Goal: Transaction & Acquisition: Register for event/course

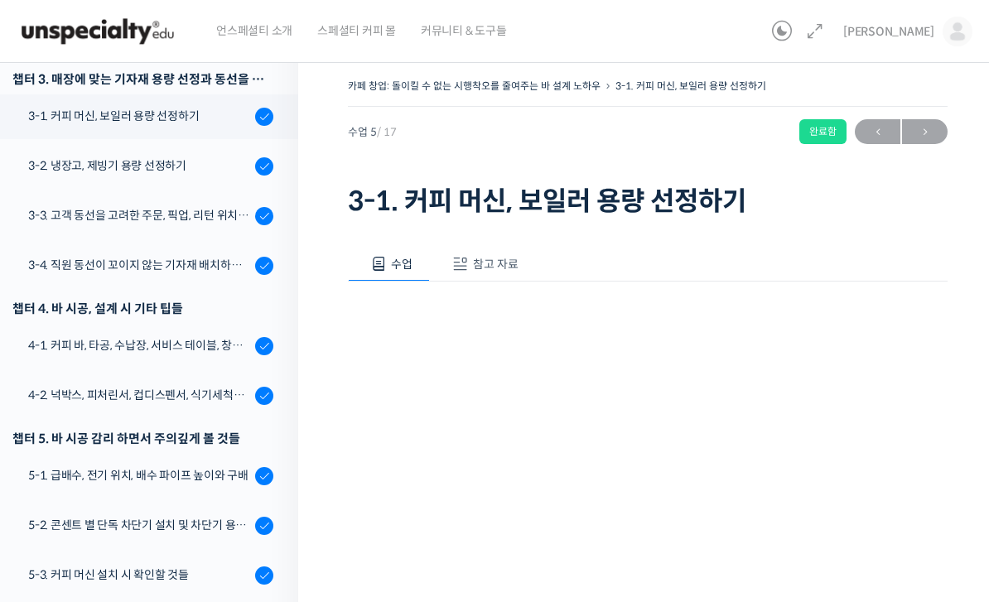
click at [126, 30] on img at bounding box center [98, 32] width 162 height 50
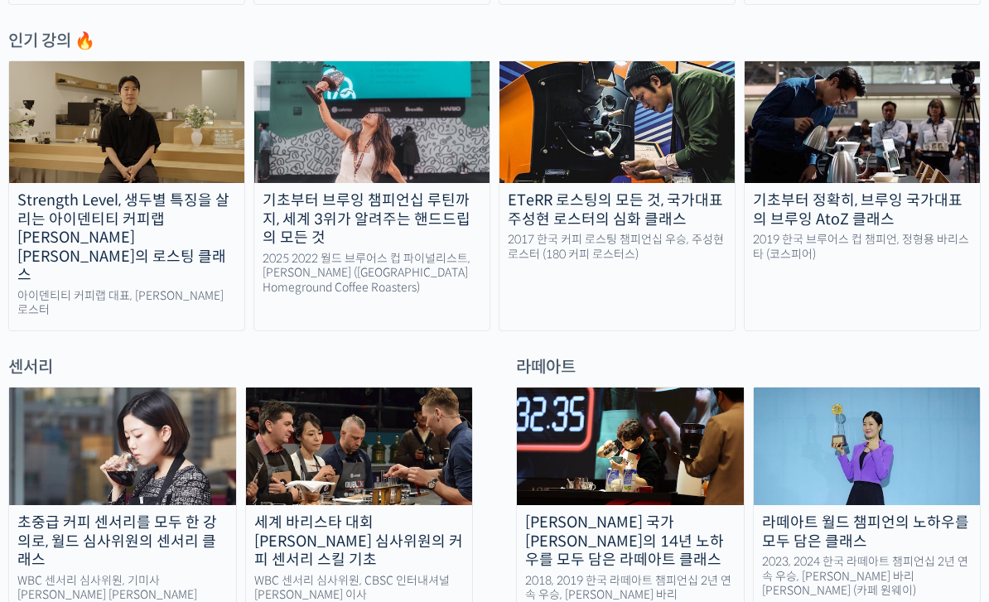
scroll to position [870, 0]
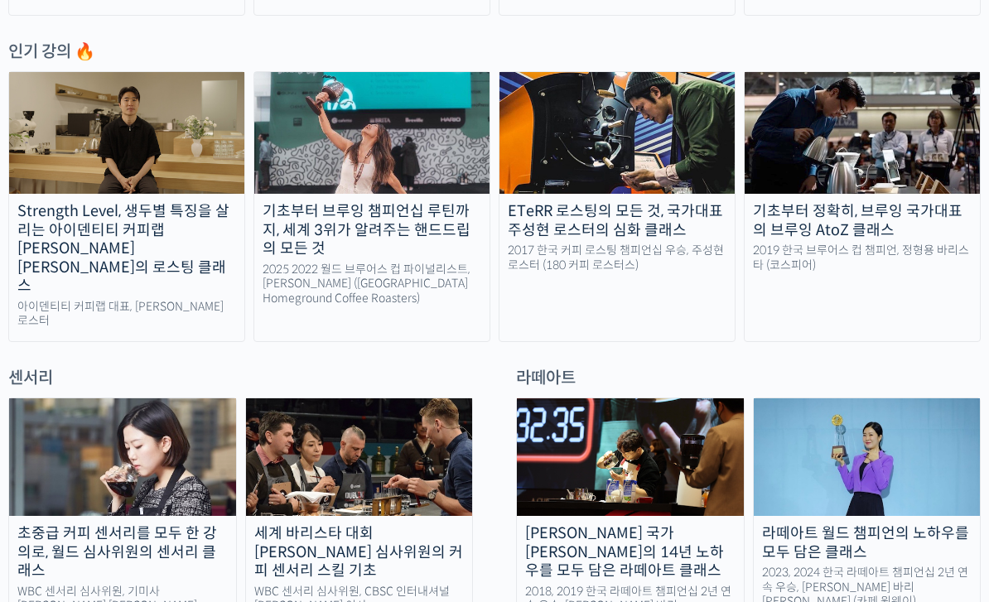
click at [380, 417] on img at bounding box center [359, 457] width 227 height 118
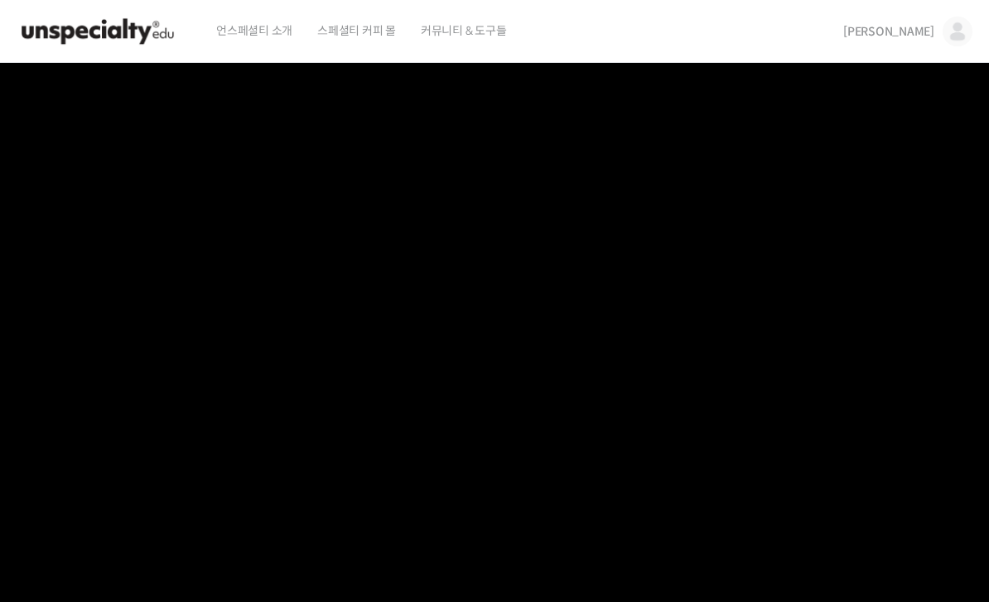
click at [963, 31] on img at bounding box center [957, 32] width 30 height 30
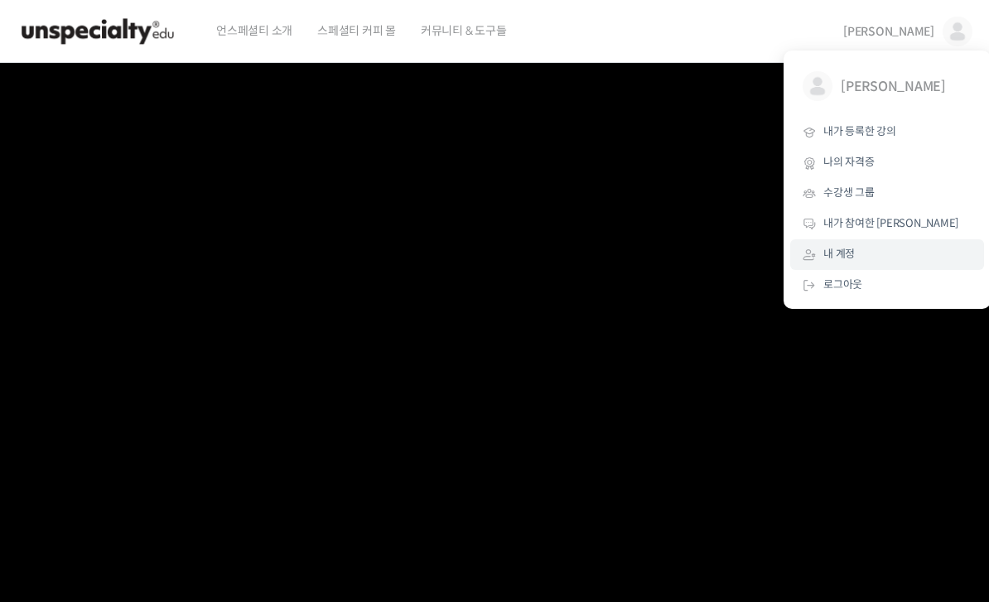
click at [859, 253] on link "내 계정" at bounding box center [887, 254] width 194 height 31
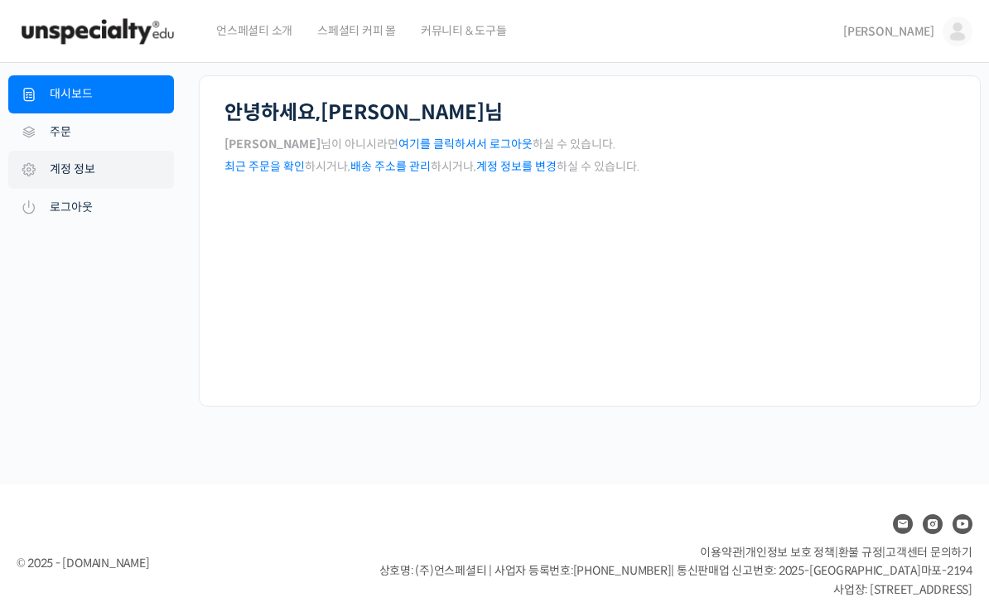
click at [94, 172] on link "계정 정보" at bounding box center [91, 170] width 166 height 38
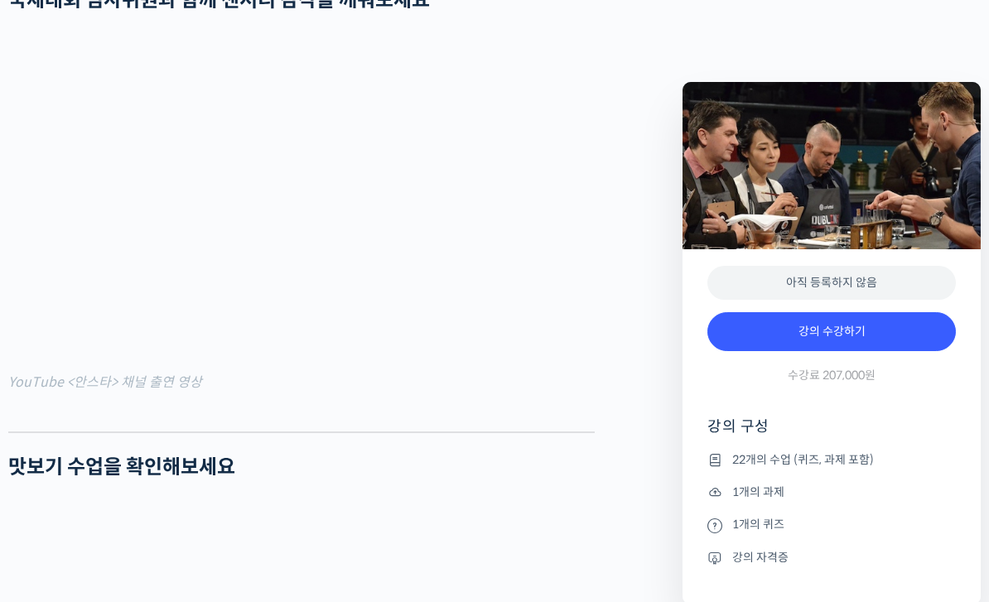
scroll to position [1542, 0]
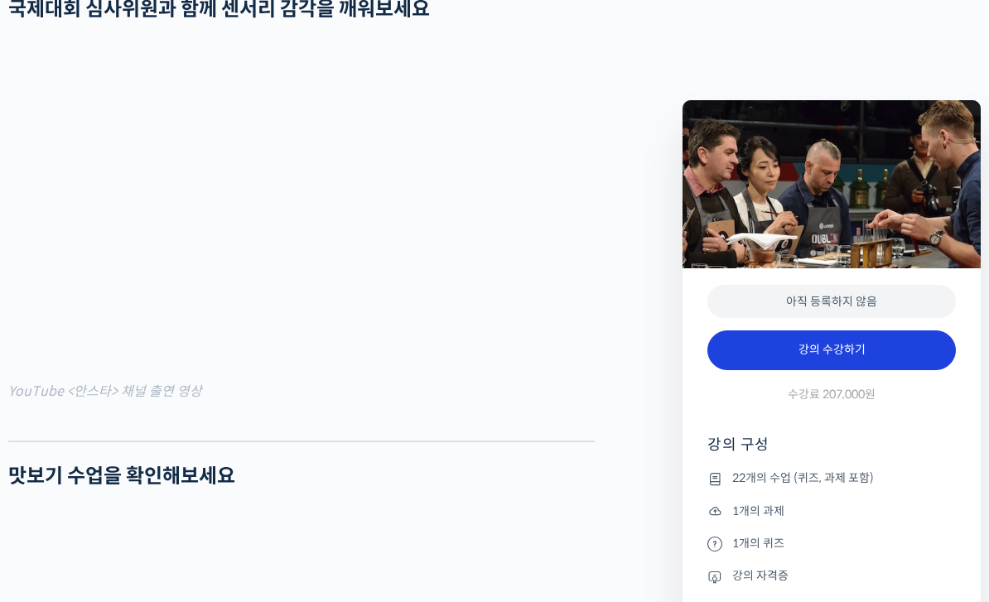
click at [851, 354] on link "강의 수강하기" at bounding box center [831, 350] width 248 height 40
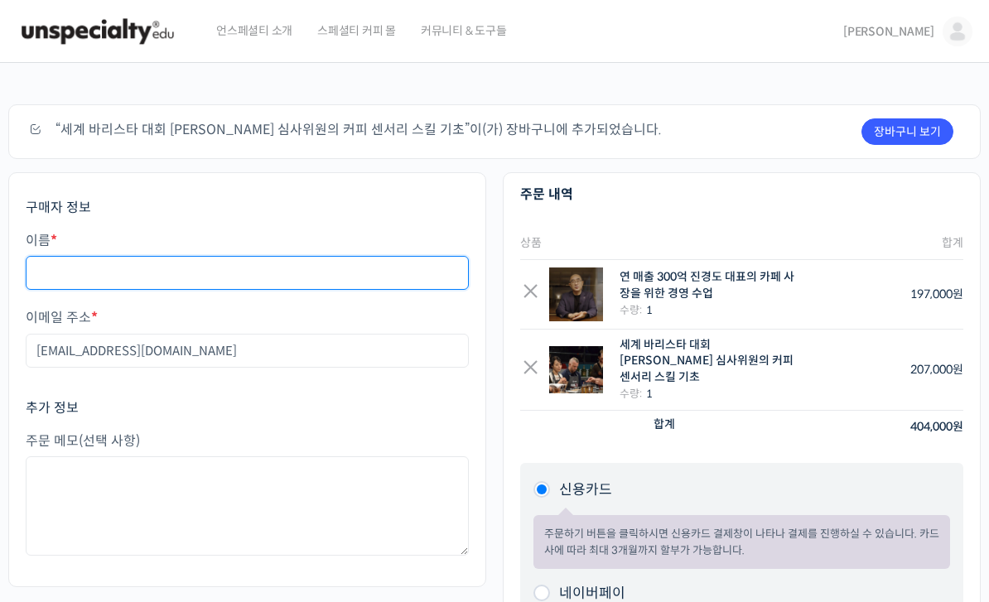
click at [149, 260] on input "이름 *" at bounding box center [247, 273] width 443 height 34
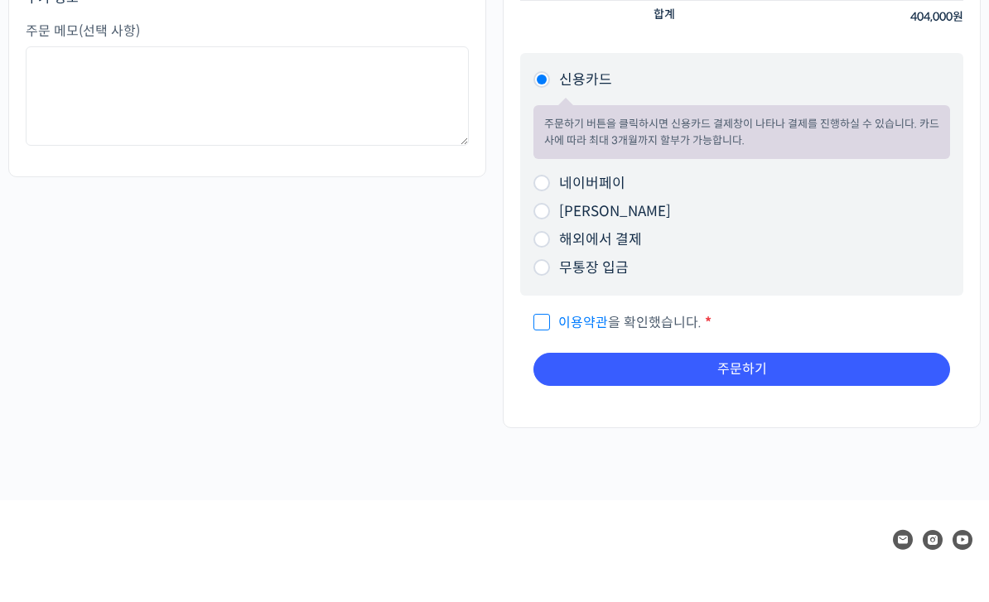
scroll to position [406, 0]
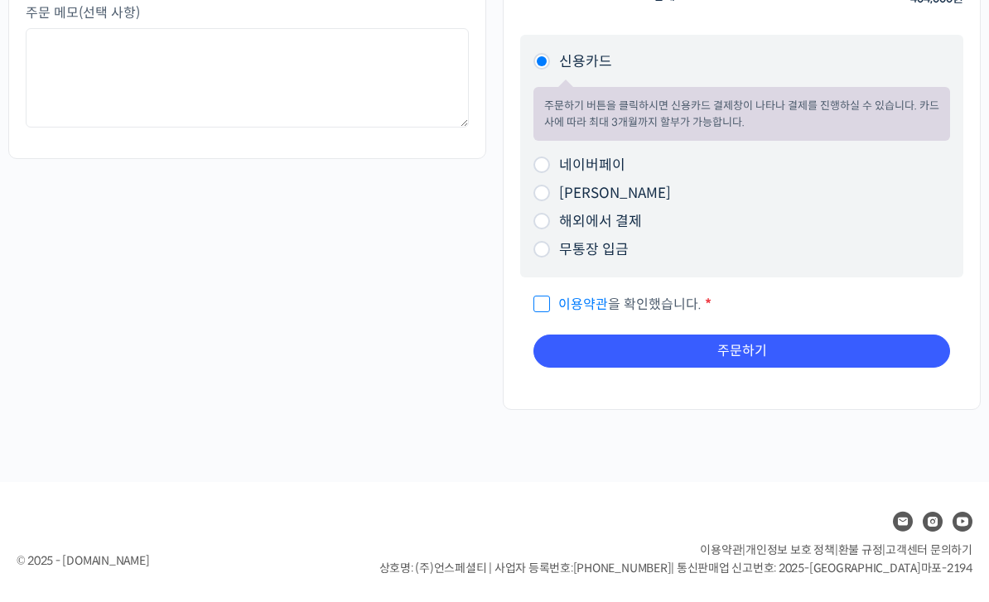
type input "[PERSON_NAME]"
click at [547, 263] on input "무통장 입금" at bounding box center [541, 271] width 17 height 17
radio input "true"
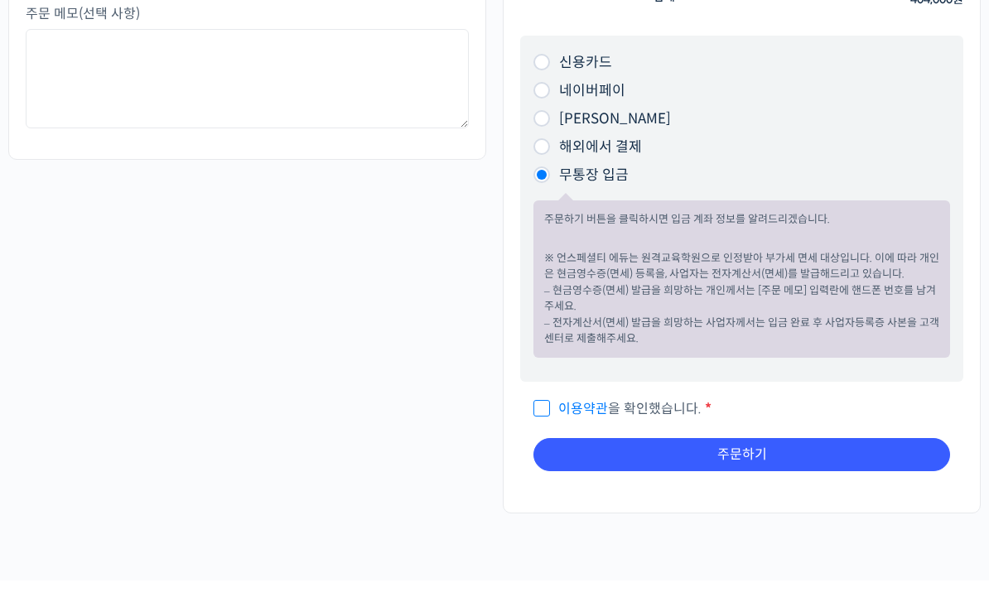
scroll to position [427, 0]
click at [560, 400] on link "이용약관" at bounding box center [583, 408] width 50 height 17
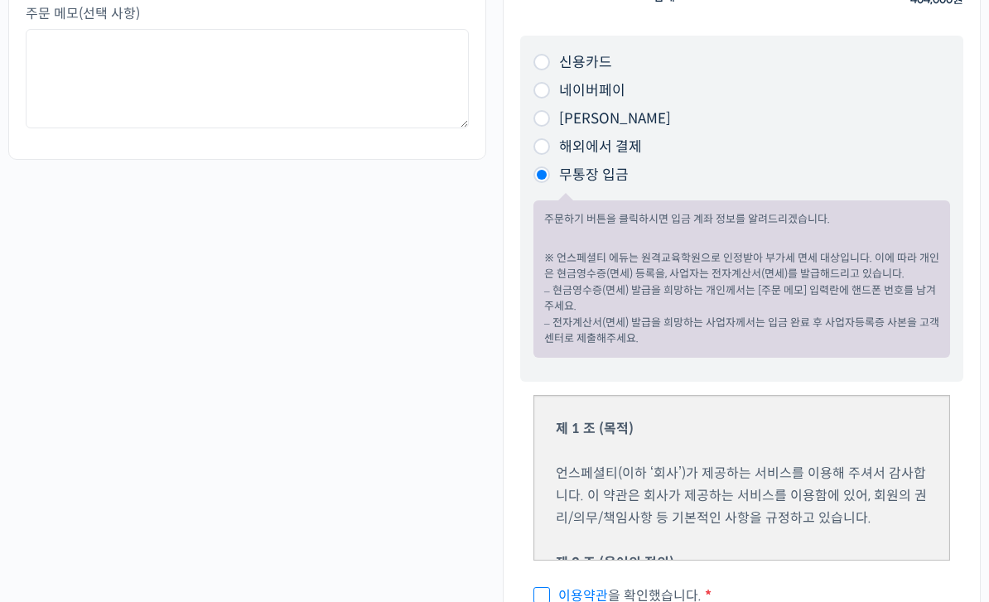
click at [559, 587] on link "이용약관" at bounding box center [583, 595] width 50 height 17
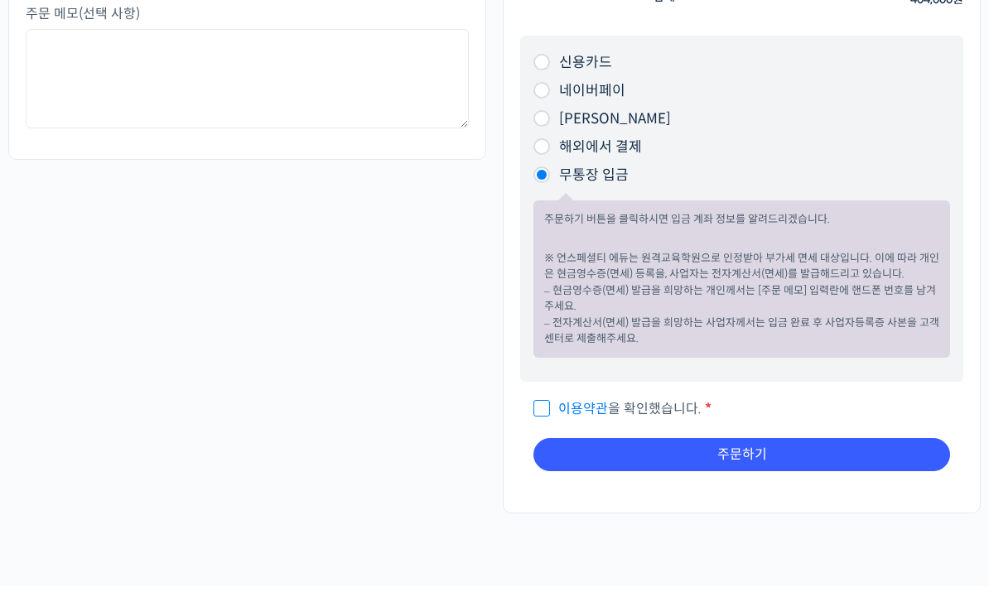
click at [537, 396] on input "이용약관 을 확인했습니다. *" at bounding box center [538, 401] width 11 height 11
checkbox input "true"
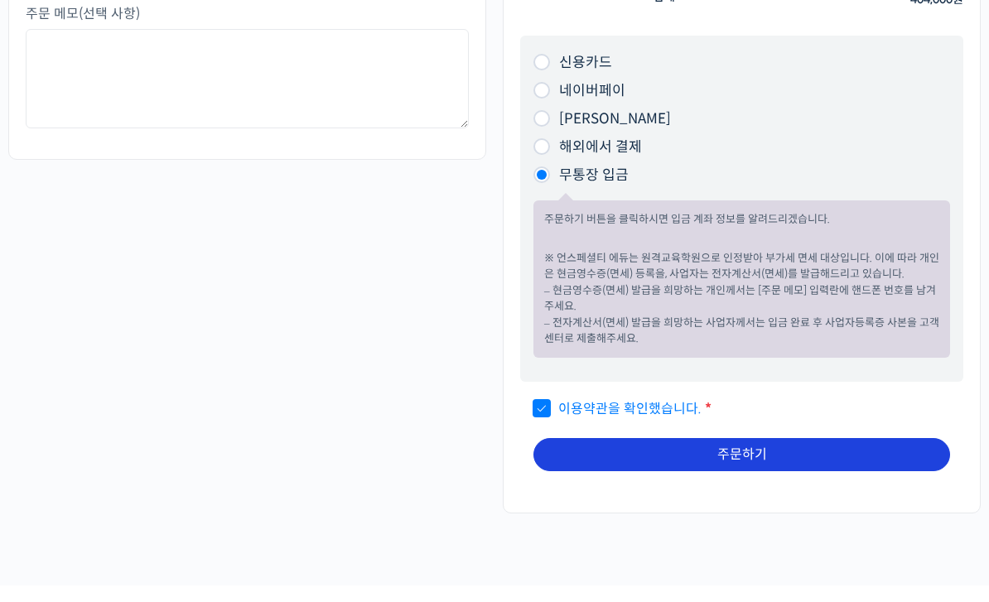
click at [747, 438] on button "주문하기" at bounding box center [741, 454] width 417 height 33
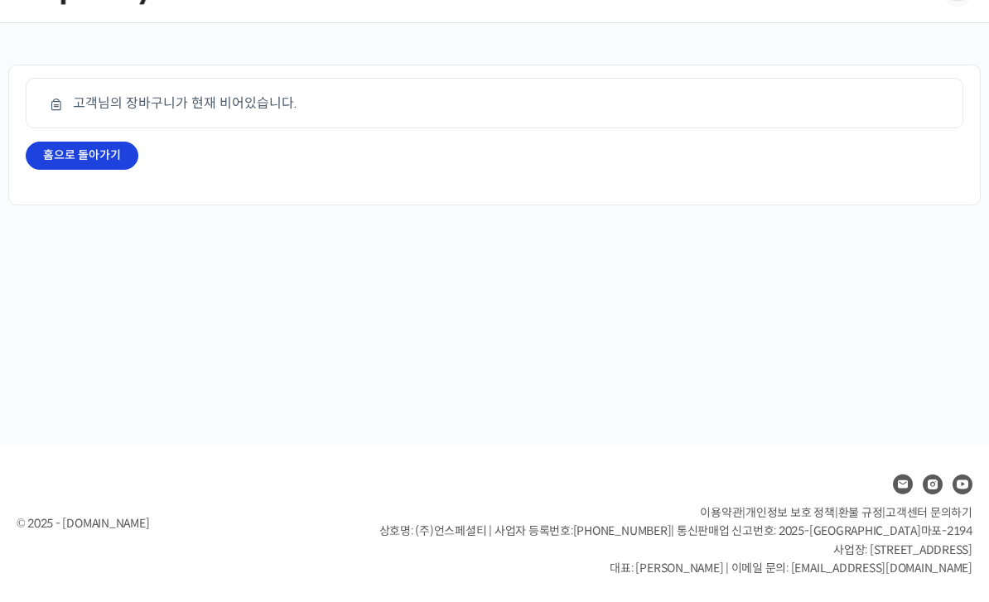
click at [72, 142] on link "홈으로 돌아가기" at bounding box center [82, 156] width 113 height 28
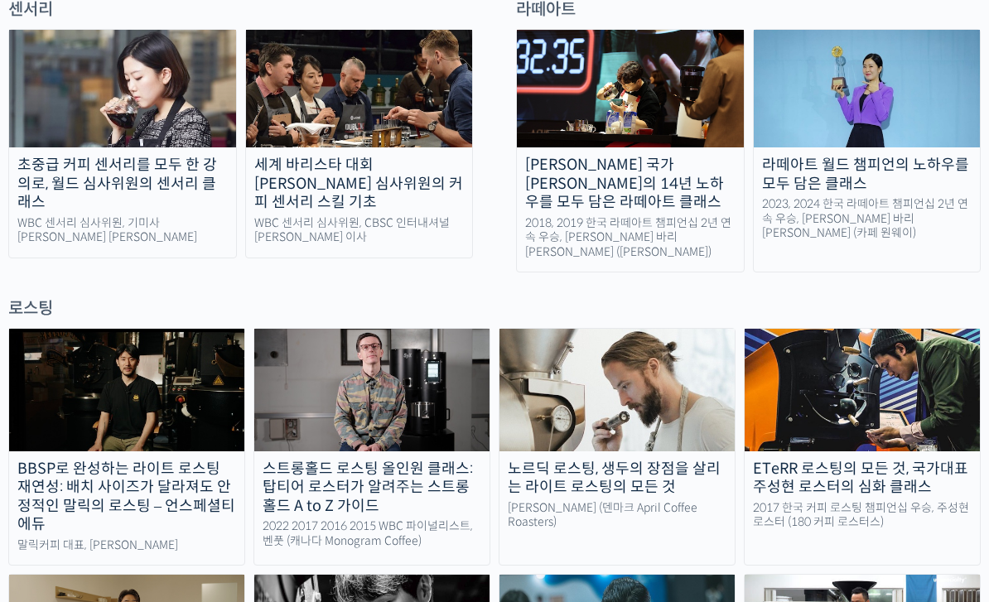
scroll to position [1229, 0]
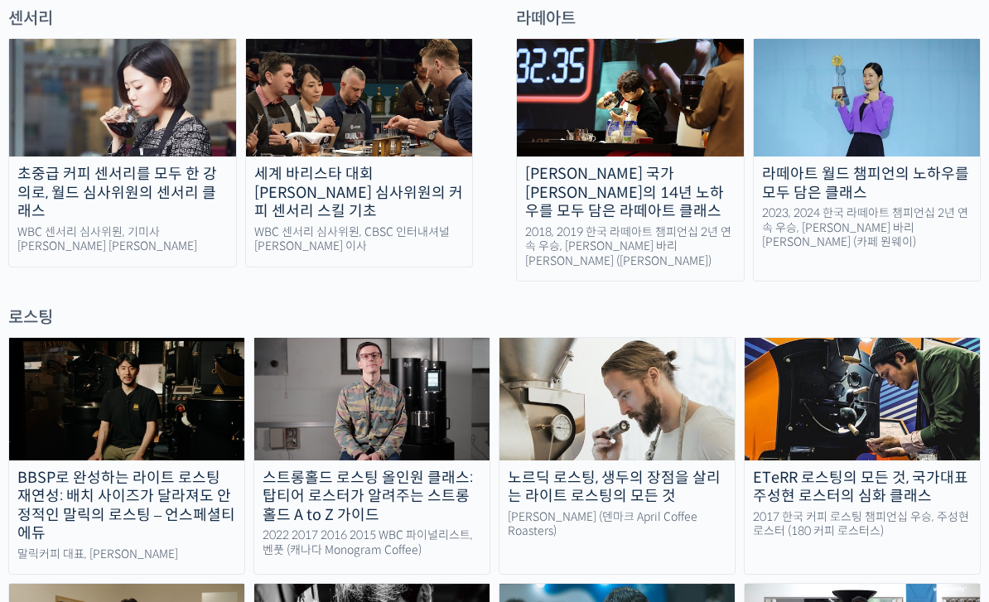
click at [87, 73] on img at bounding box center [122, 98] width 227 height 118
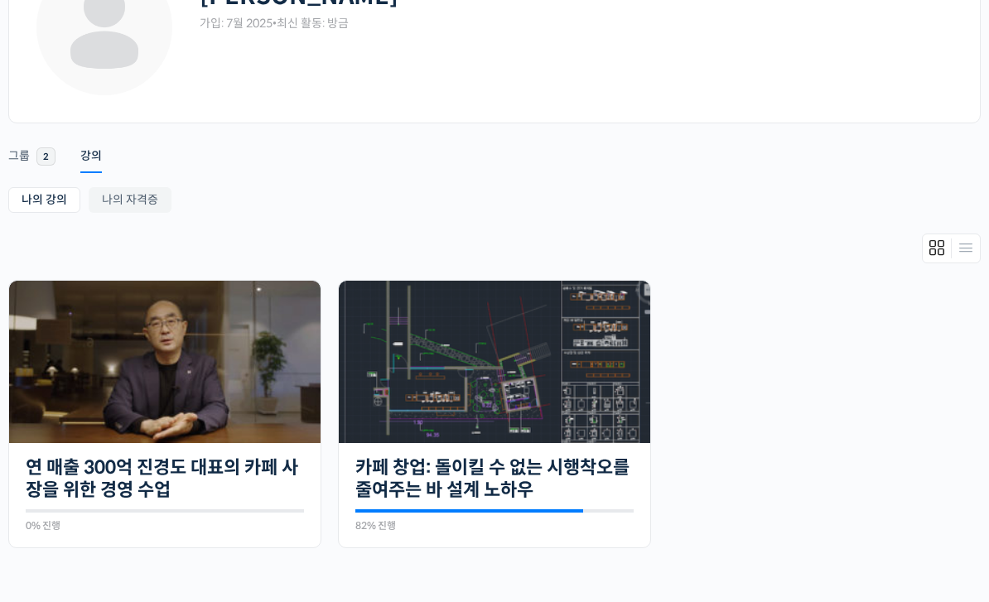
scroll to position [52, 0]
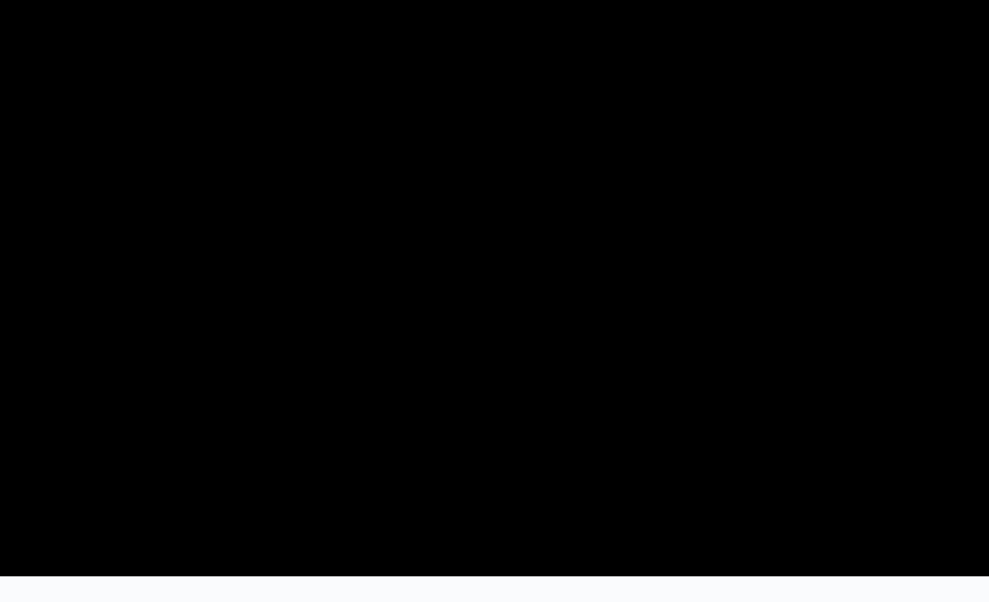
scroll to position [65, 0]
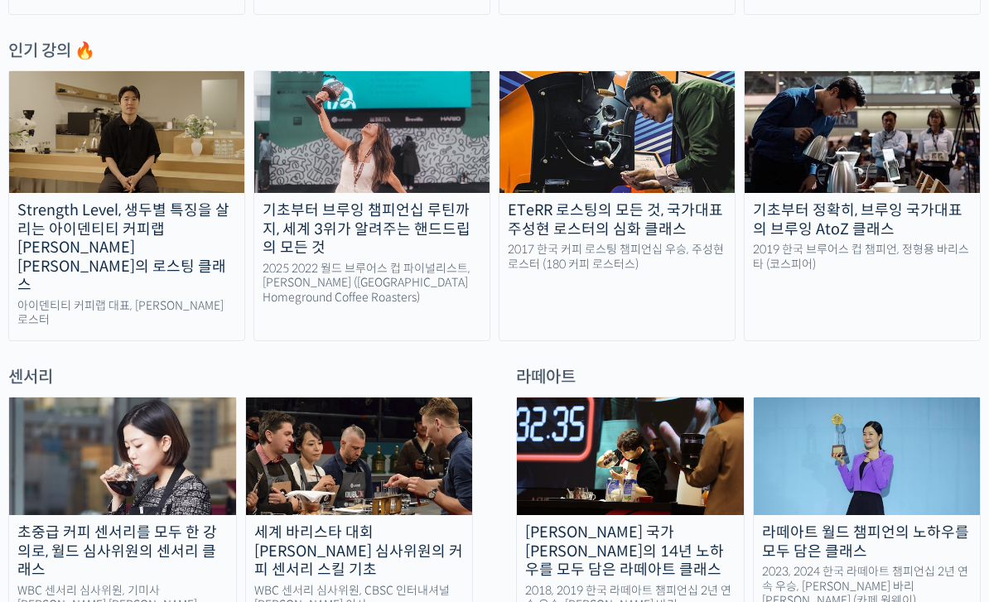
scroll to position [870, 0]
click at [359, 523] on div "세계 바리스타 대회 윤선희 심사위원의 커피 센서리 스킬 기초" at bounding box center [359, 551] width 227 height 56
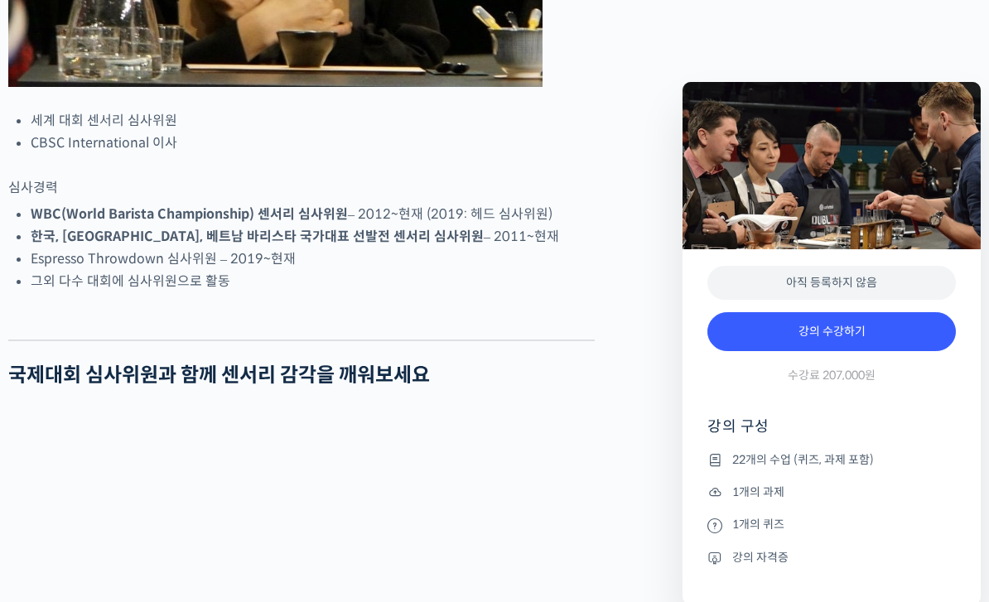
scroll to position [1205, 0]
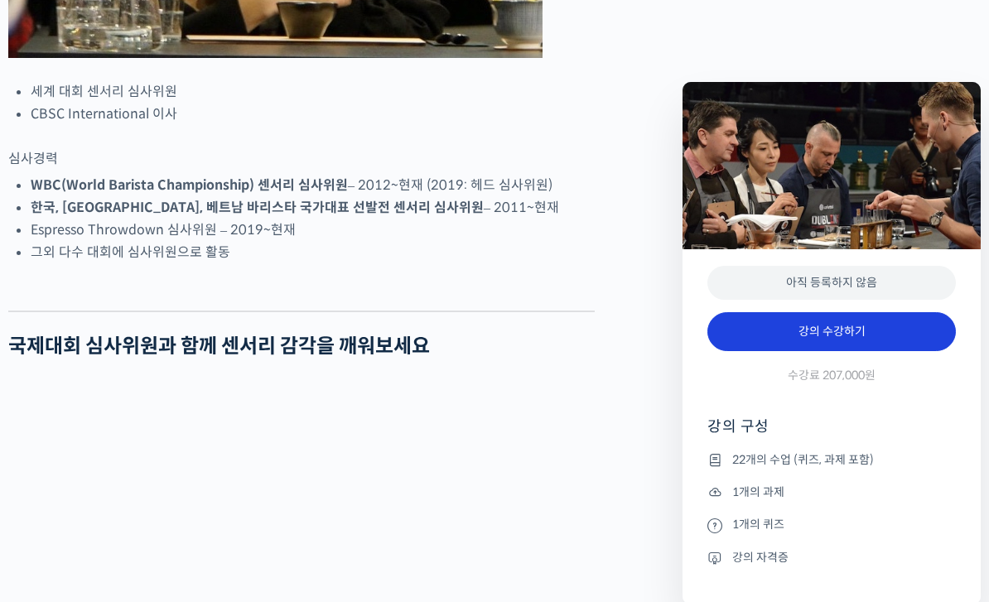
click at [875, 331] on link "강의 수강하기" at bounding box center [831, 332] width 248 height 40
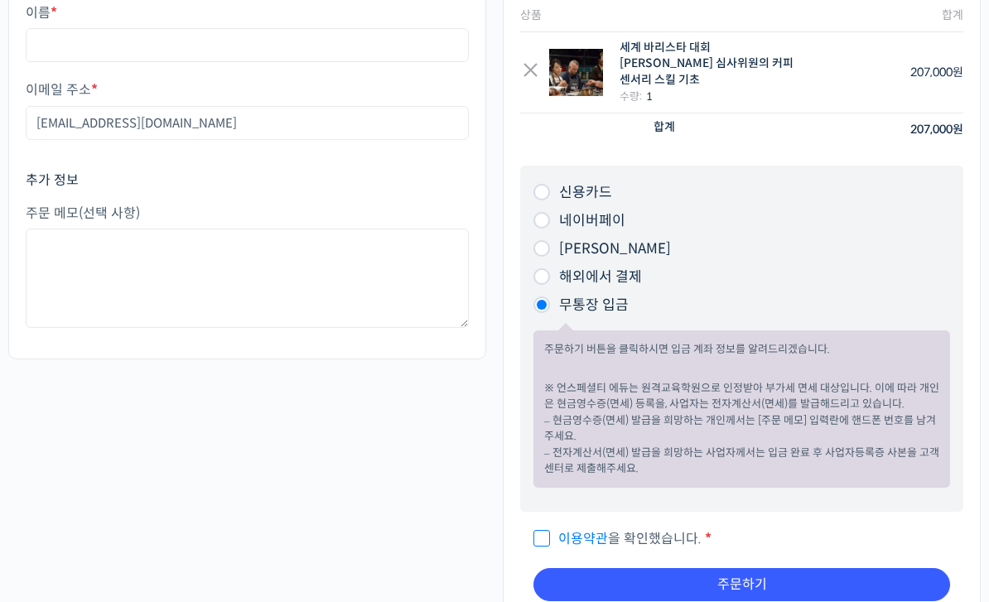
scroll to position [228, 0]
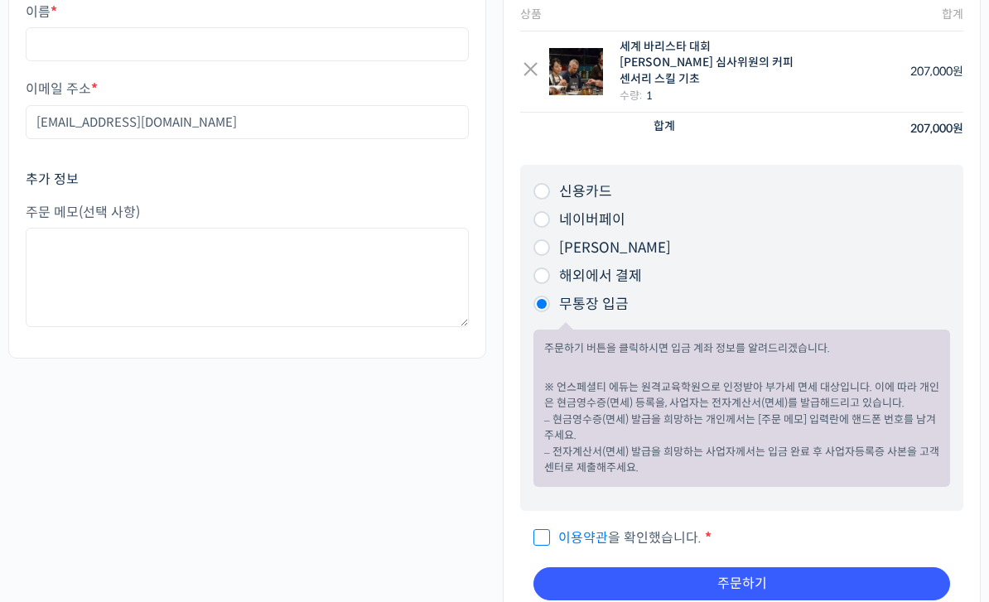
click at [544, 526] on input "이용약관 을 확인했습니다. *" at bounding box center [538, 531] width 11 height 11
checkbox input "true"
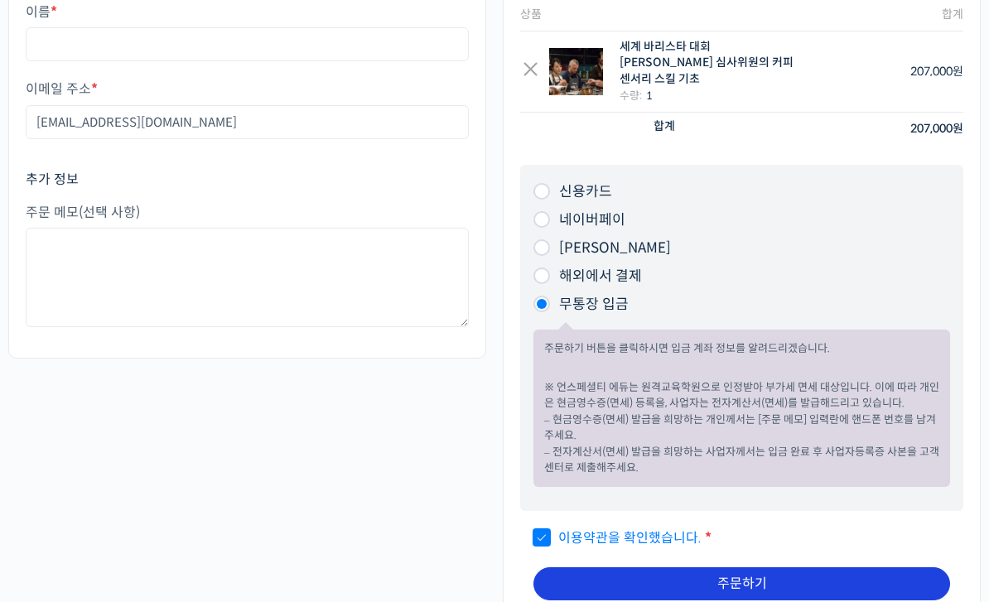
click at [757, 567] on button "주문하기" at bounding box center [741, 583] width 417 height 33
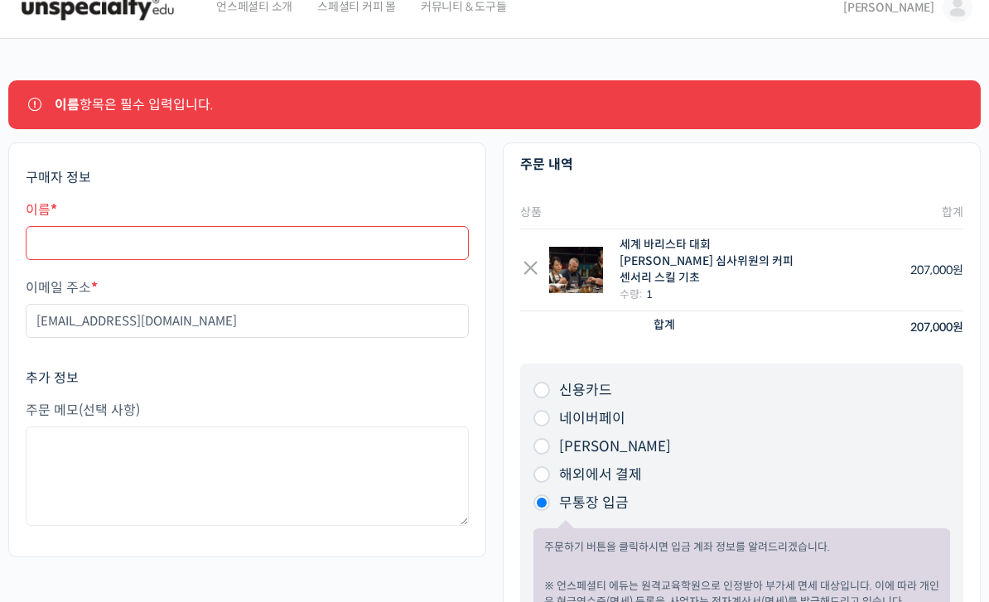
scroll to position [22, 0]
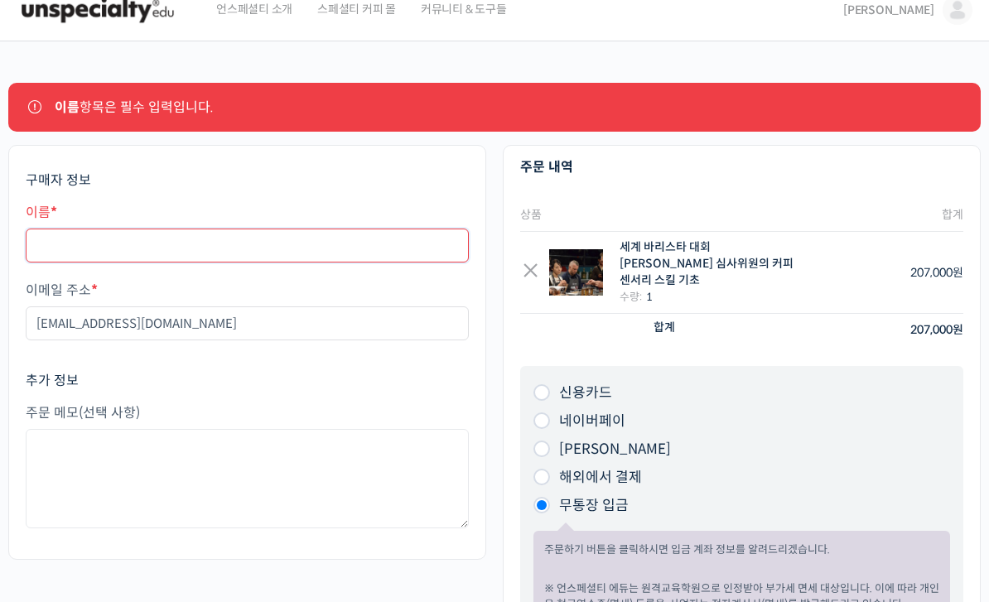
click at [226, 248] on input "이름 *" at bounding box center [247, 246] width 443 height 34
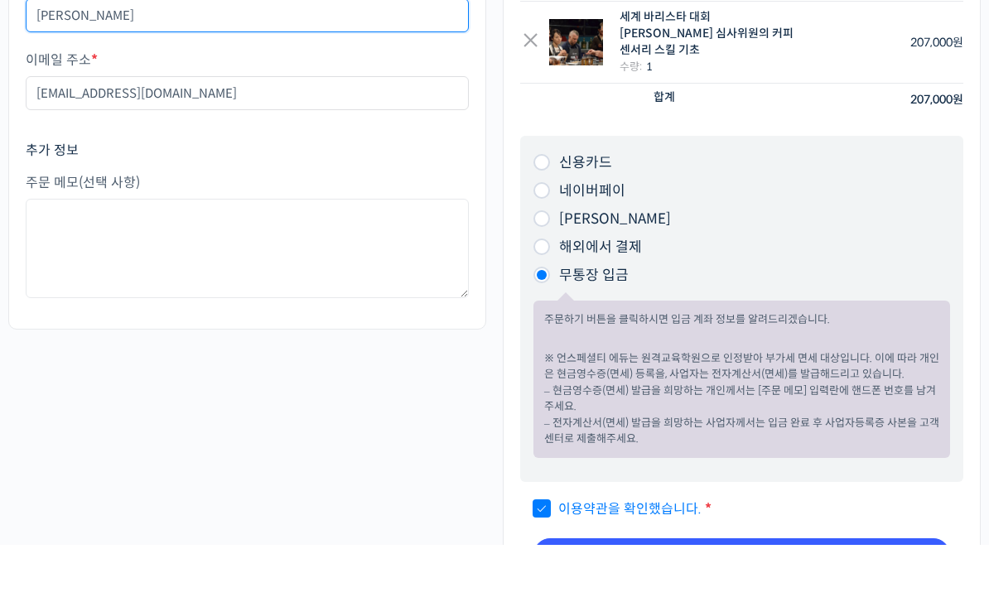
scroll to position [206, 0]
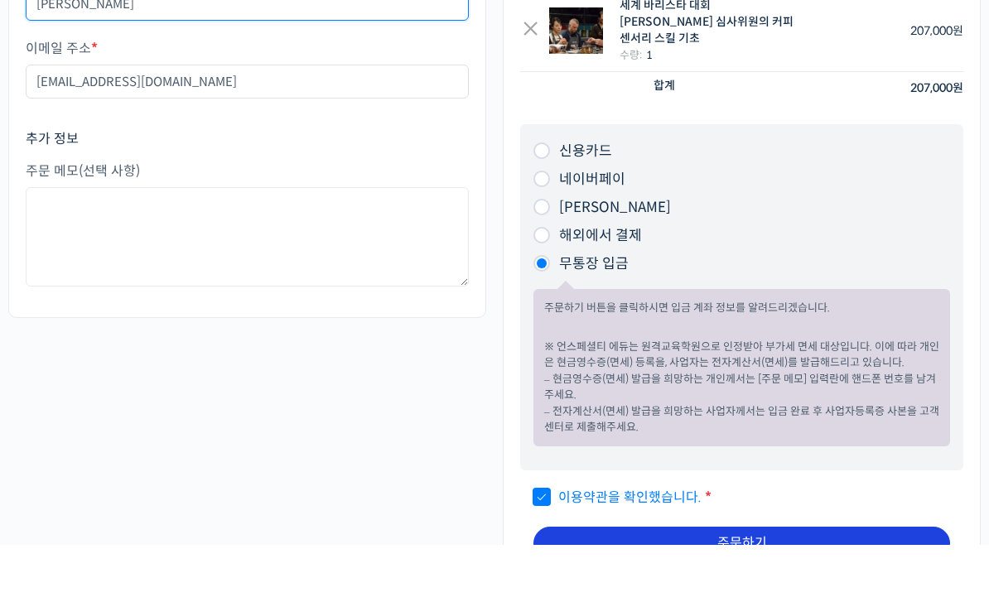
type input "[PERSON_NAME]"
click at [762, 584] on button "주문하기" at bounding box center [741, 600] width 417 height 33
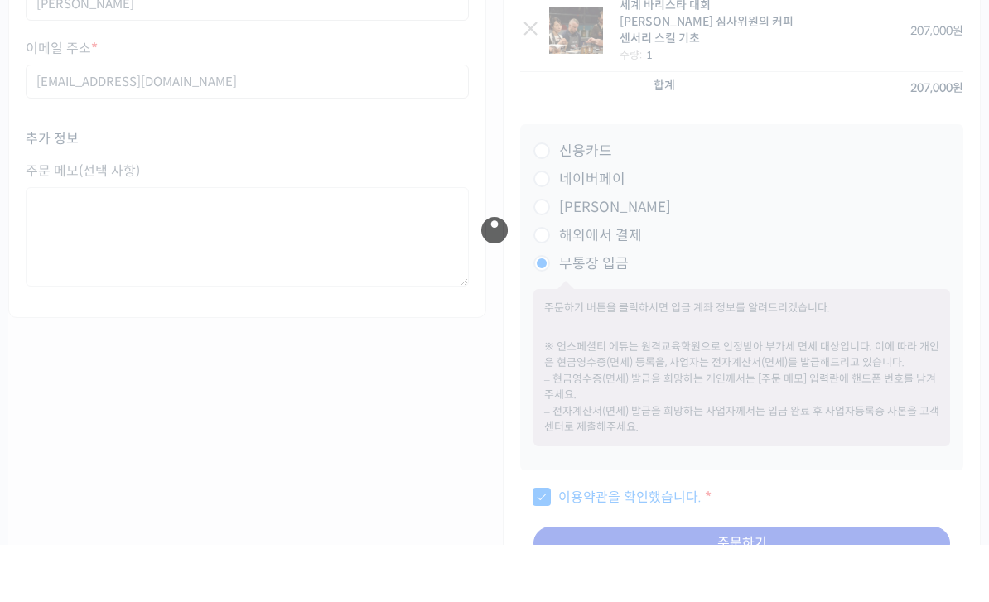
scroll to position [263, 0]
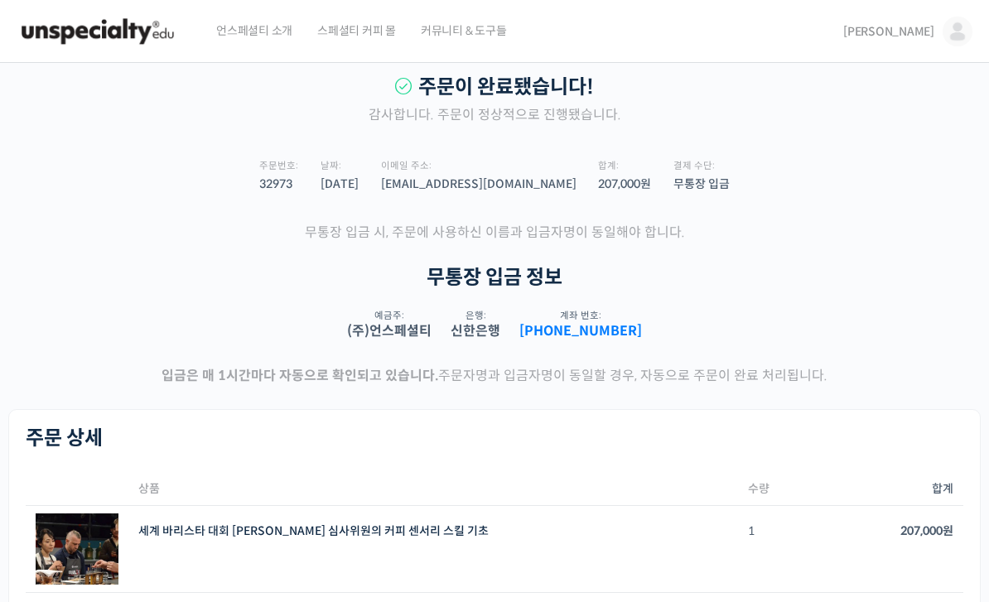
click at [89, 36] on img at bounding box center [98, 32] width 162 height 50
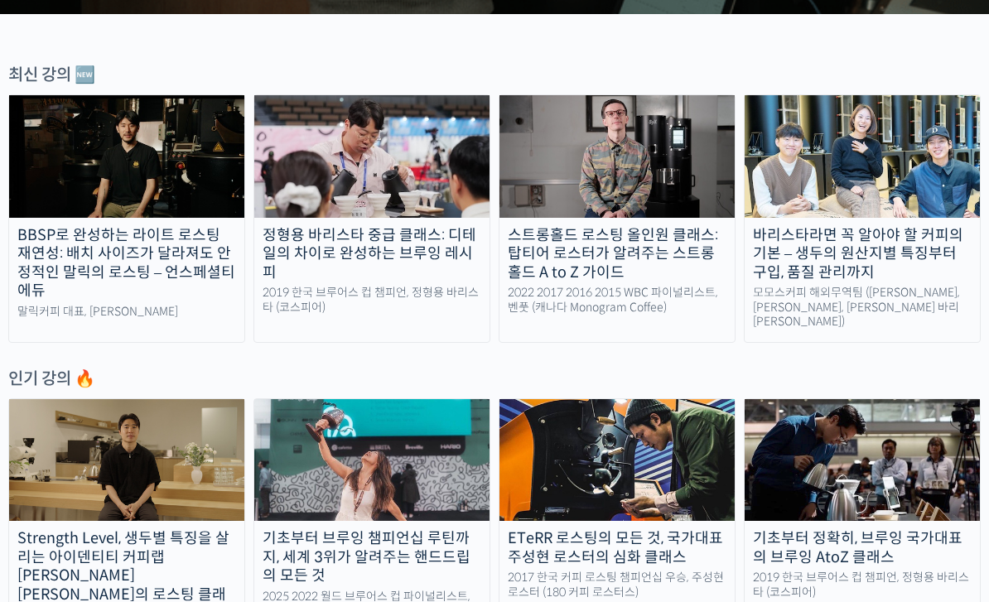
scroll to position [531, 0]
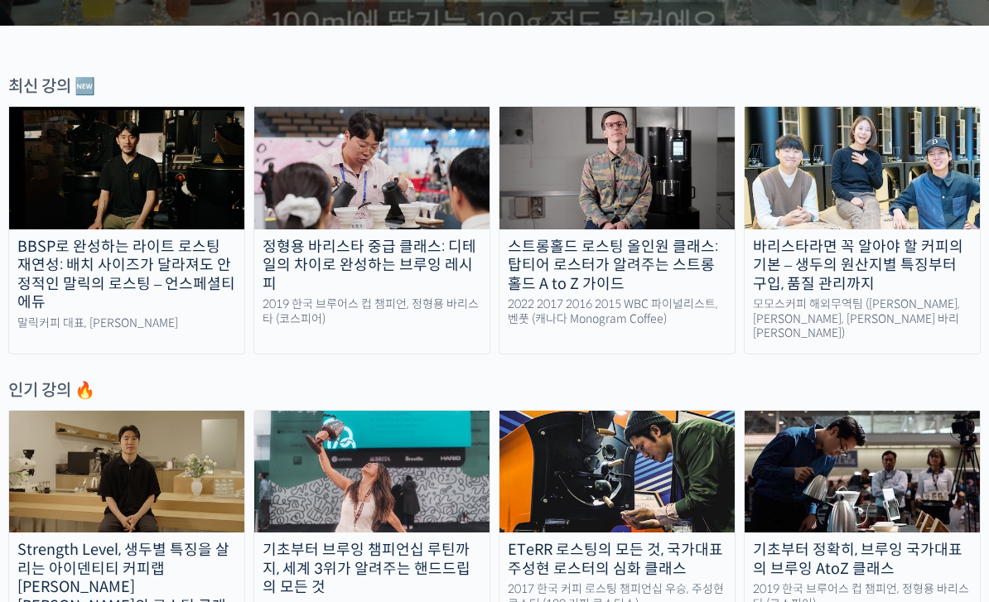
click at [604, 267] on div "스트롱홀드 로스팅 올인원 클래스: 탑티어 로스터가 알려주는 스트롱홀드 A to Z 가이드" at bounding box center [616, 266] width 235 height 56
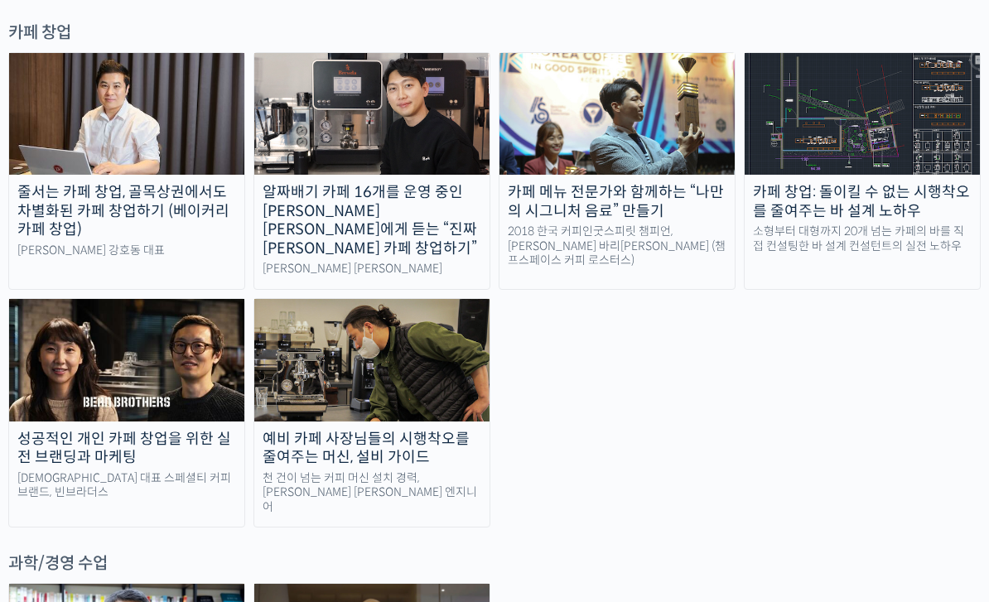
scroll to position [3401, 0]
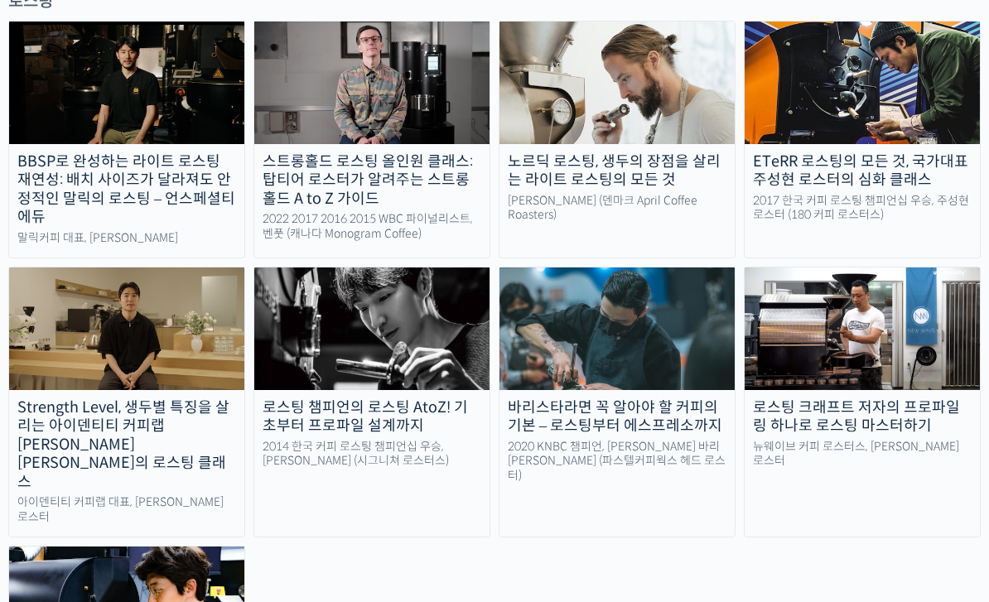
scroll to position [1618, 0]
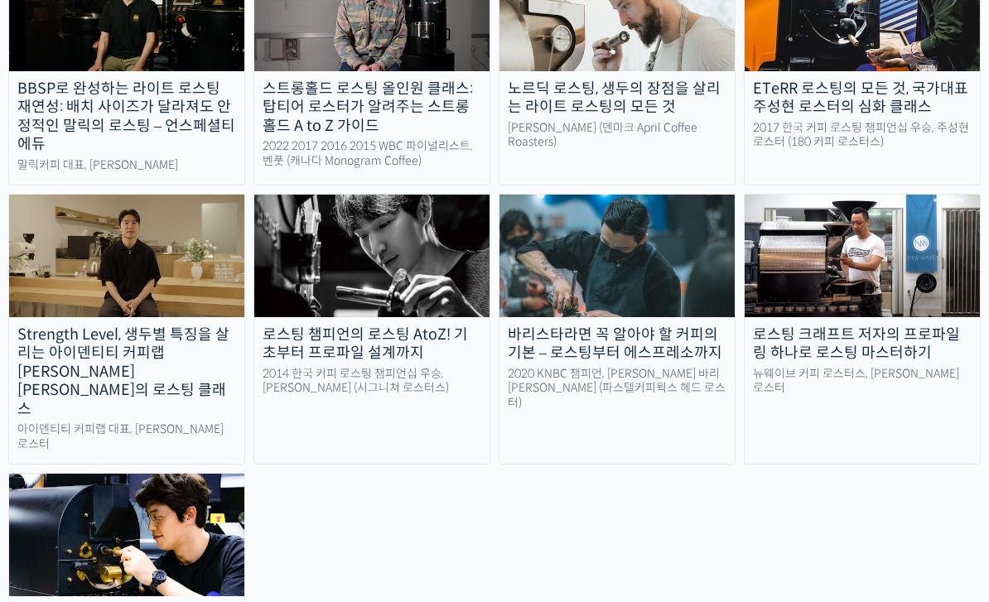
click at [100, 474] on img at bounding box center [126, 535] width 235 height 123
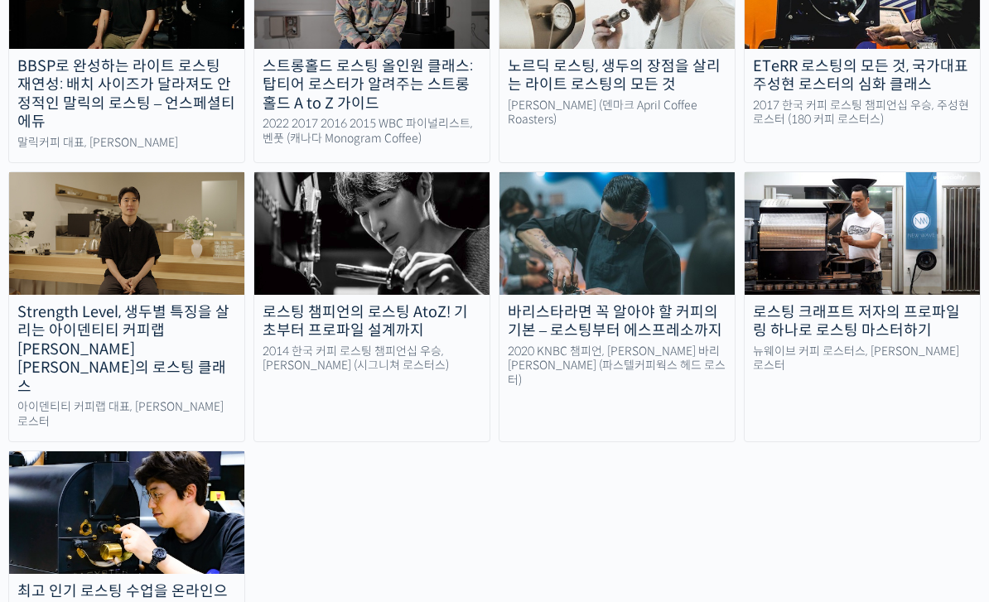
scroll to position [1641, 0]
click at [121, 451] on img at bounding box center [126, 512] width 235 height 123
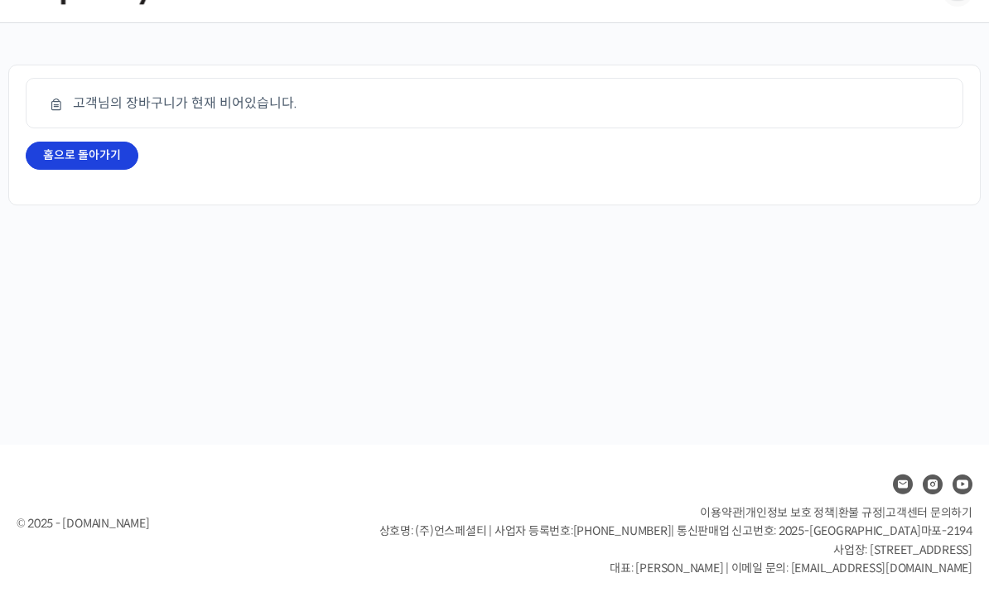
click at [78, 142] on link "홈으로 돌아가기" at bounding box center [82, 156] width 113 height 28
click at [92, 142] on link "홈으로 돌아가기" at bounding box center [82, 156] width 113 height 28
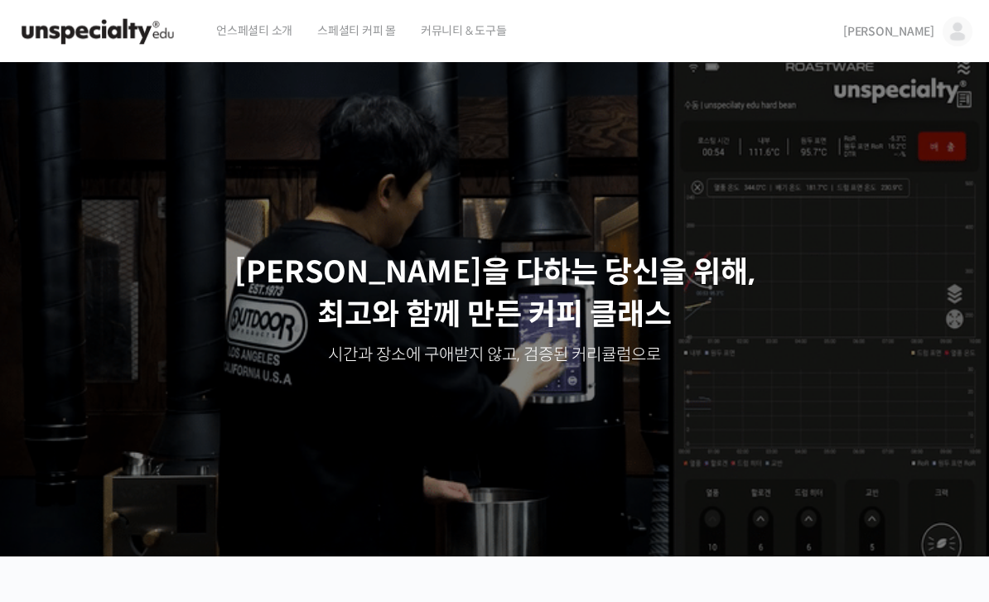
click at [958, 36] on img at bounding box center [957, 32] width 30 height 30
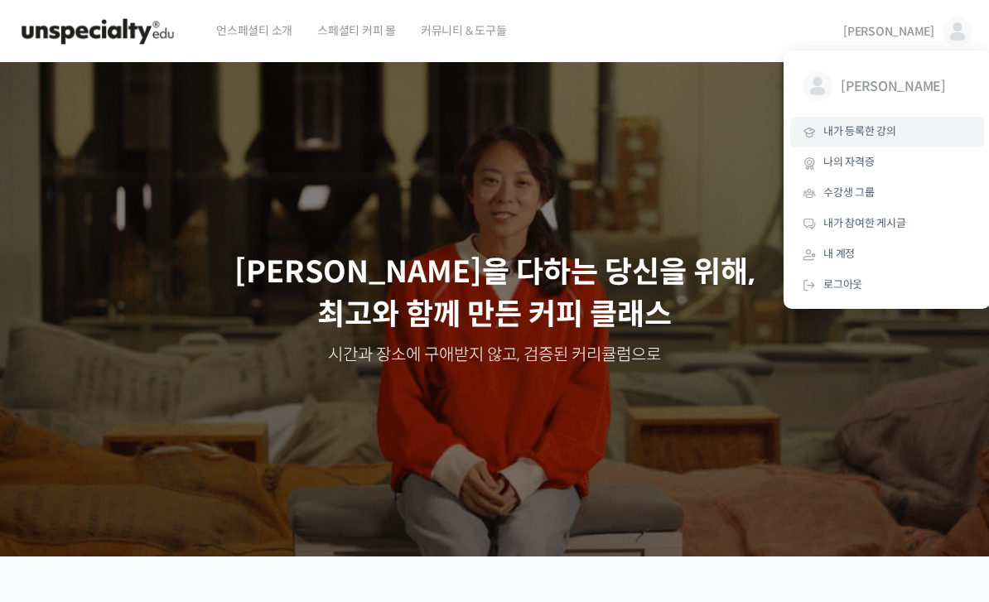
click at [880, 119] on link "내가 등록한 강의" at bounding box center [887, 132] width 194 height 31
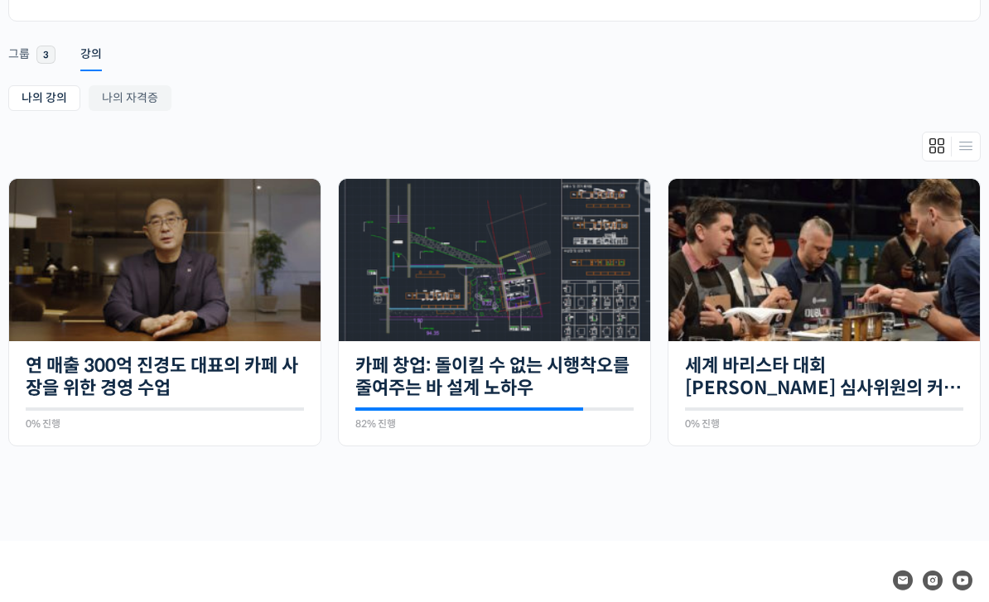
scroll to position [246, 0]
click at [855, 275] on img at bounding box center [823, 260] width 311 height 162
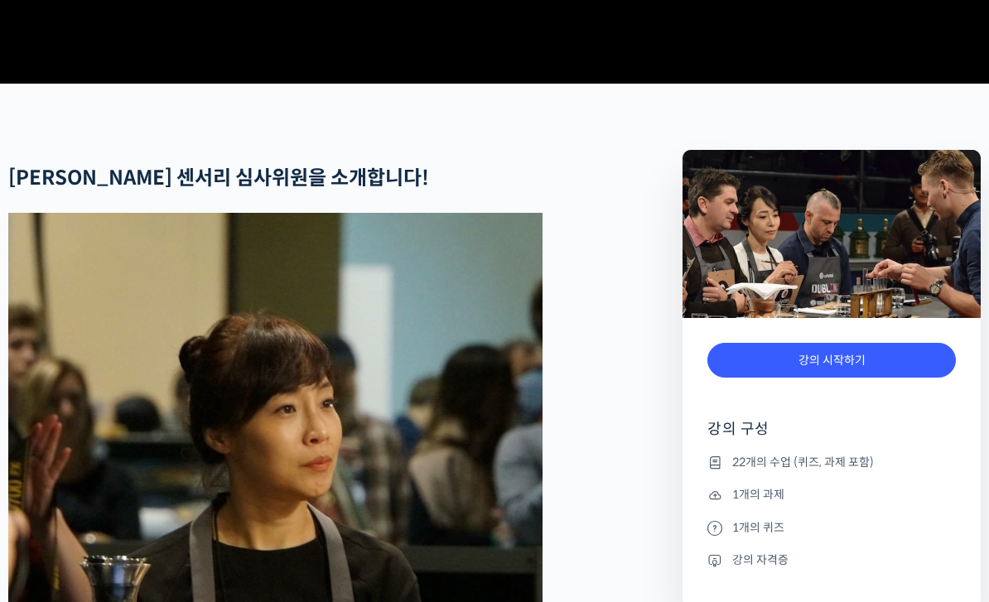
scroll to position [558, 0]
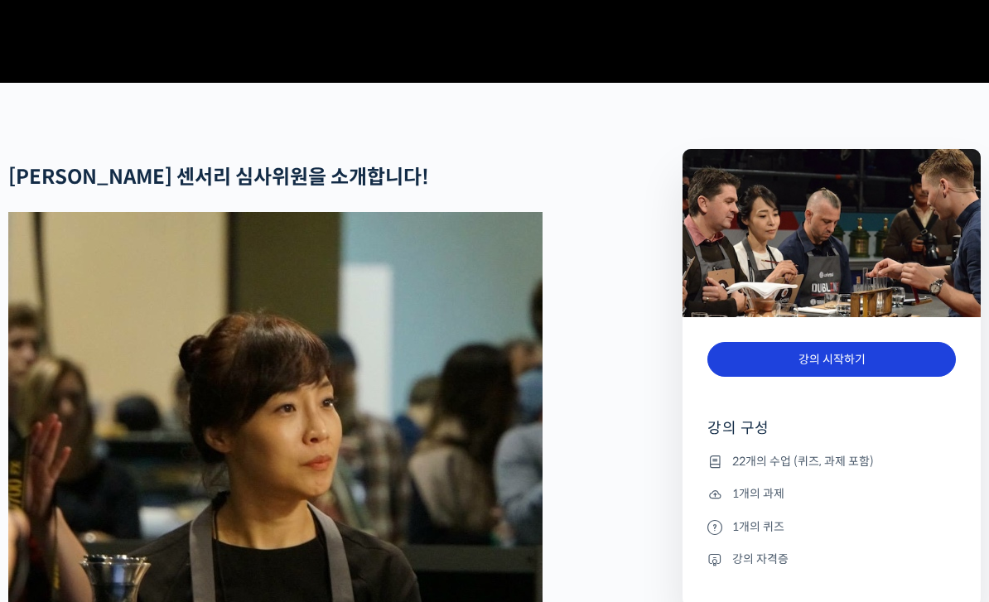
click at [772, 378] on link "강의 시작하기" at bounding box center [831, 360] width 248 height 36
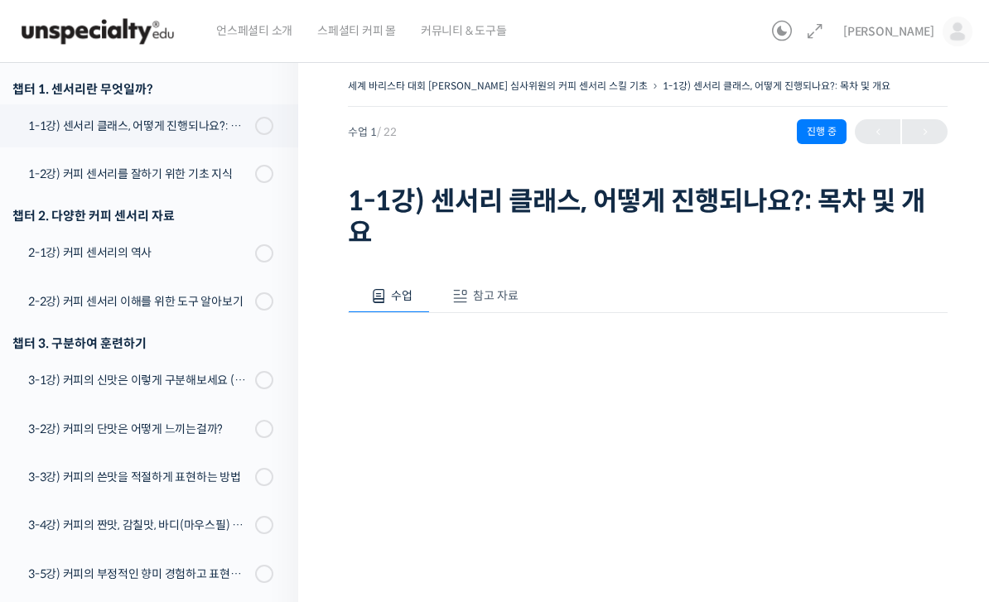
scroll to position [210, 0]
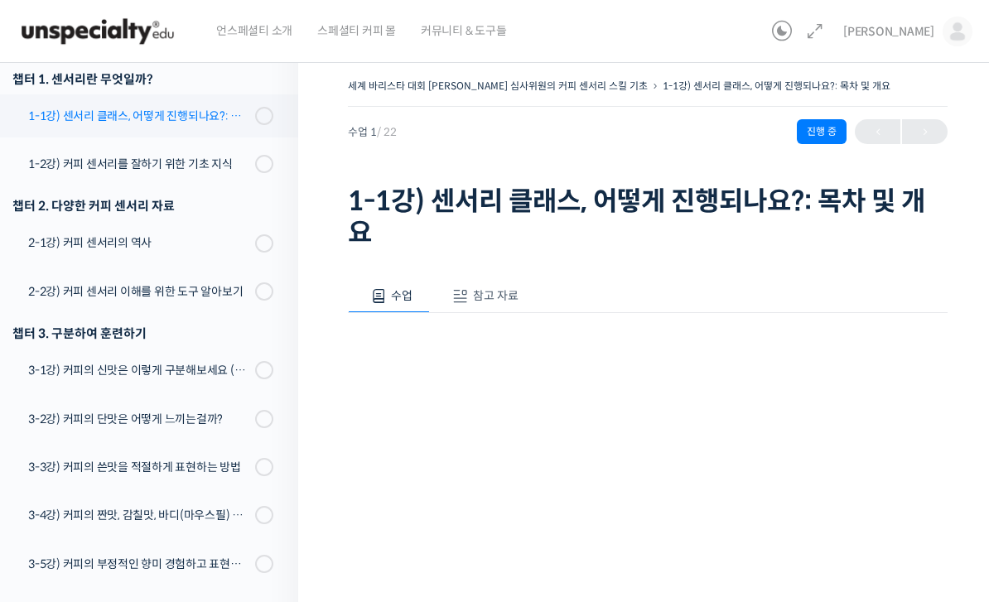
click at [122, 126] on link "1-1강) 센서리 클래스, 어떻게 진행되나요?: 목차 및 개요" at bounding box center [145, 115] width 306 height 43
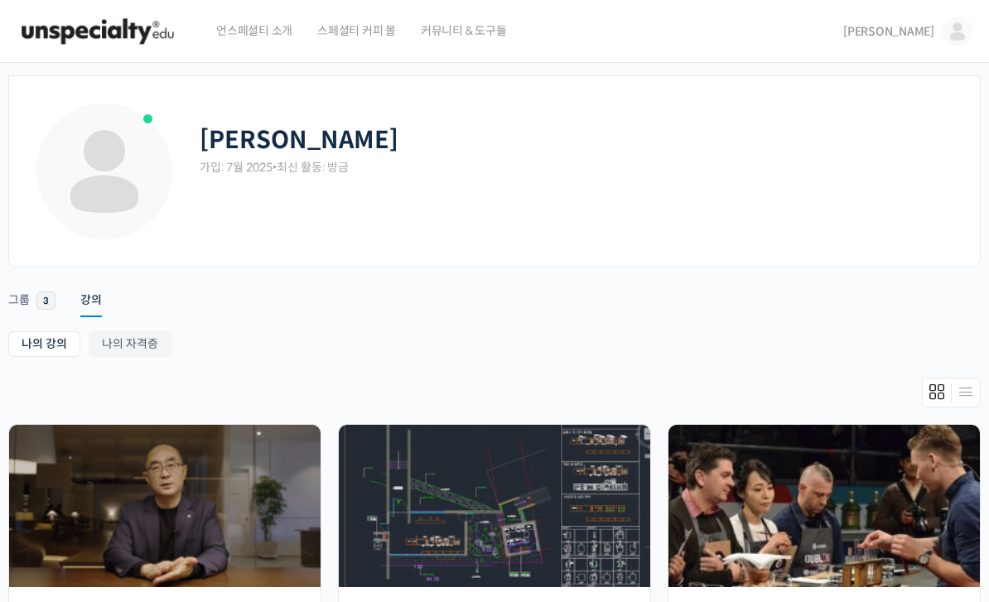
click at [958, 20] on img at bounding box center [957, 32] width 30 height 30
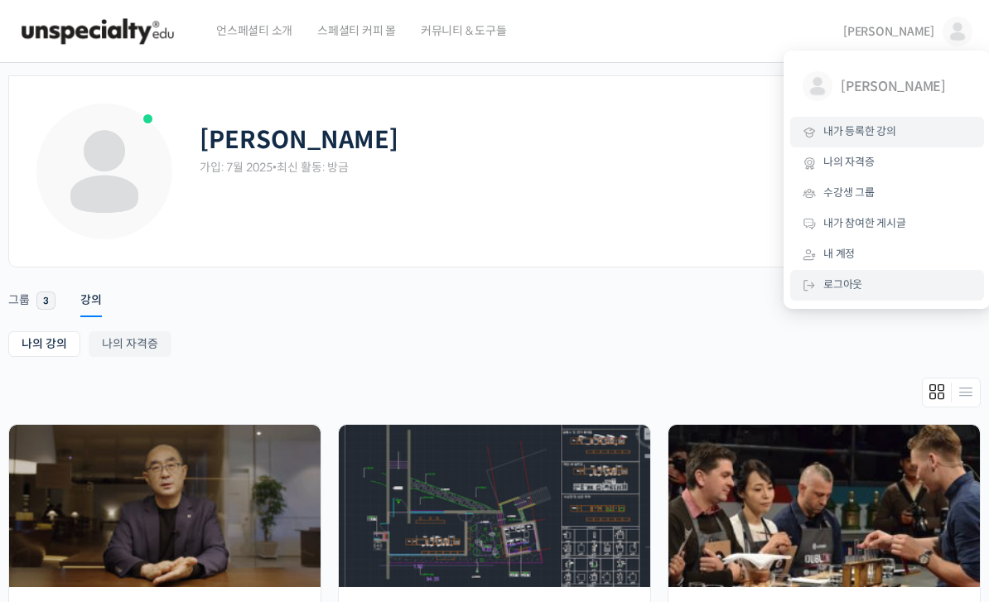
click at [846, 288] on link "로그아웃" at bounding box center [887, 285] width 194 height 31
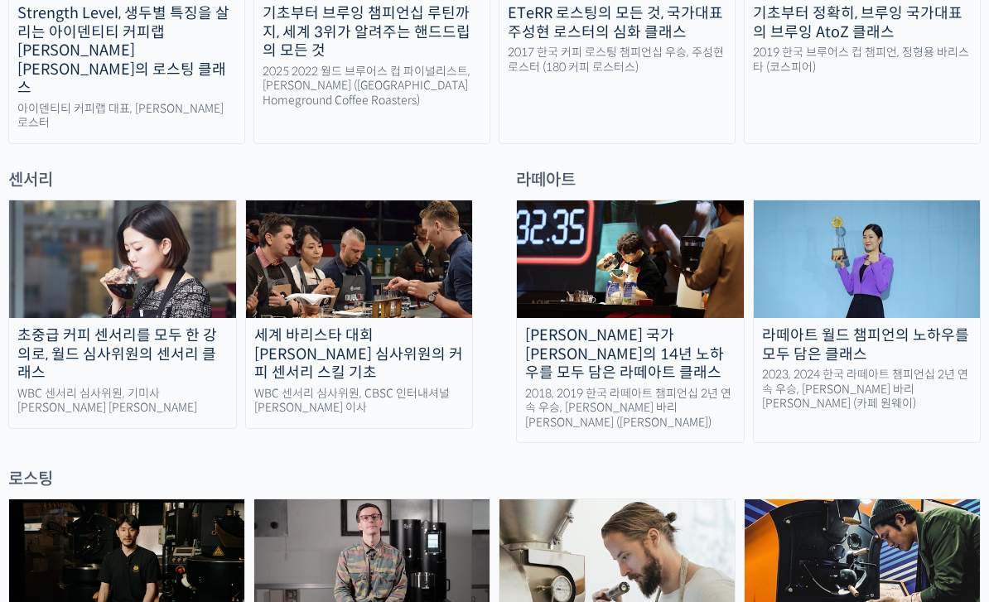
scroll to position [1005, 0]
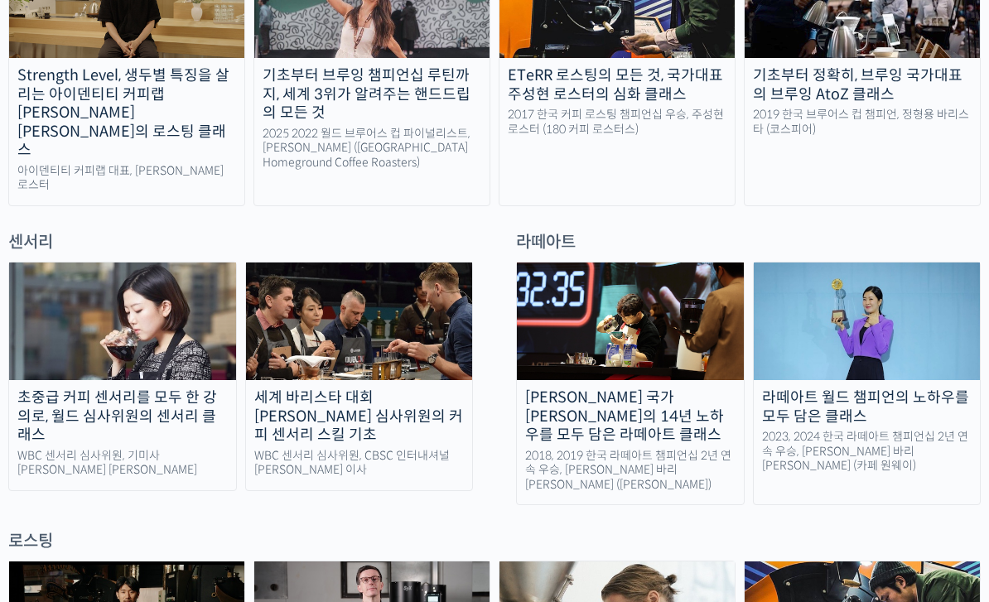
click at [327, 296] on img at bounding box center [359, 322] width 227 height 118
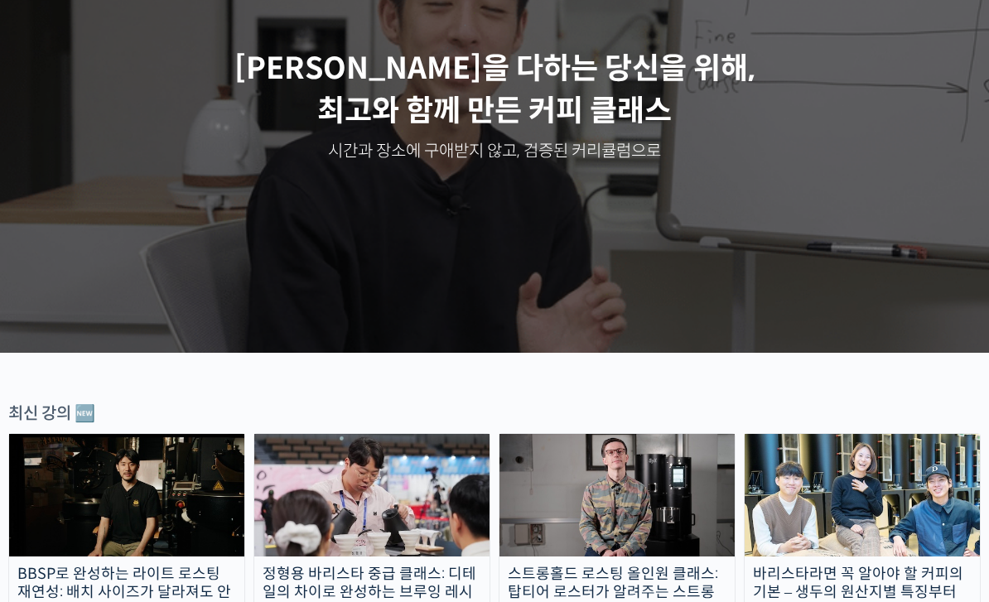
scroll to position [199, 0]
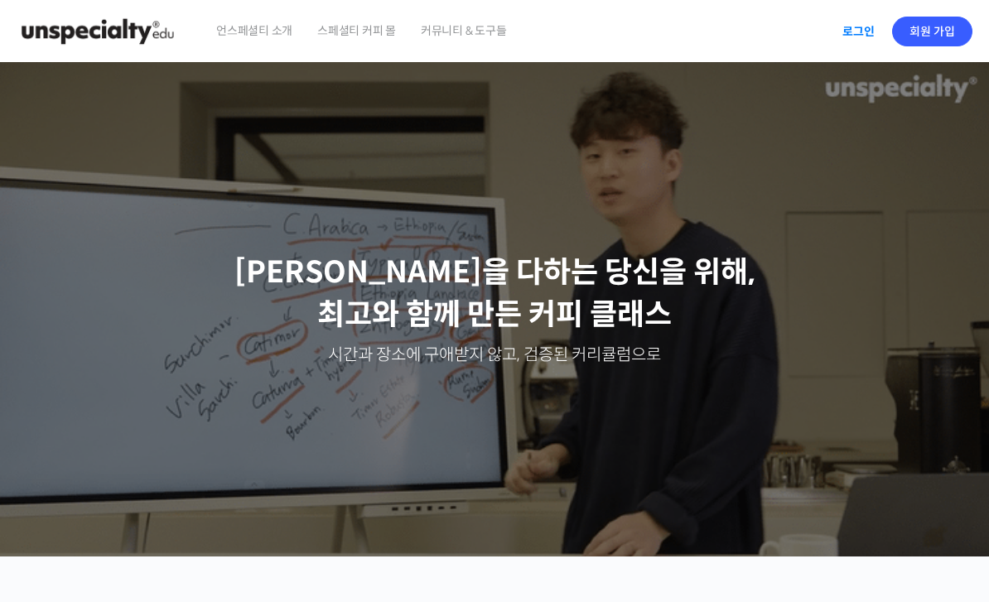
click at [862, 31] on link "로그인" at bounding box center [858, 31] width 52 height 38
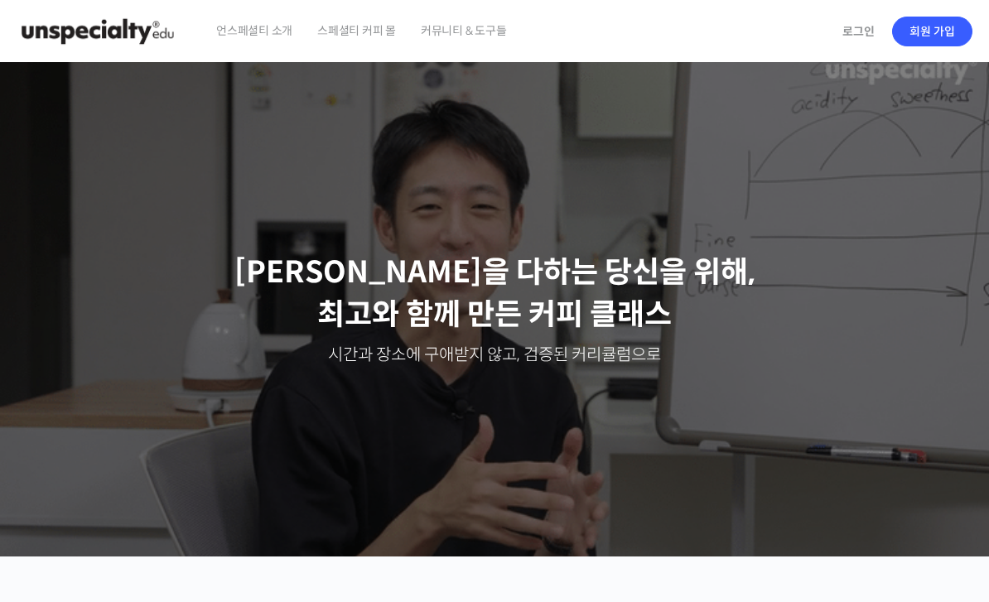
click at [258, 27] on span "언스페셜티 소개" at bounding box center [254, 30] width 76 height 63
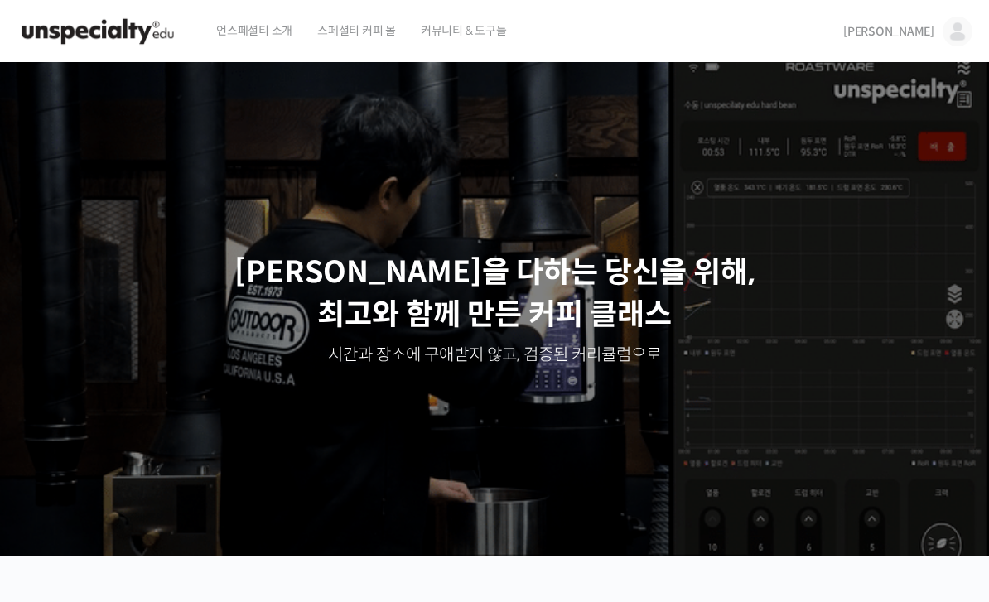
click at [958, 31] on img at bounding box center [957, 32] width 30 height 30
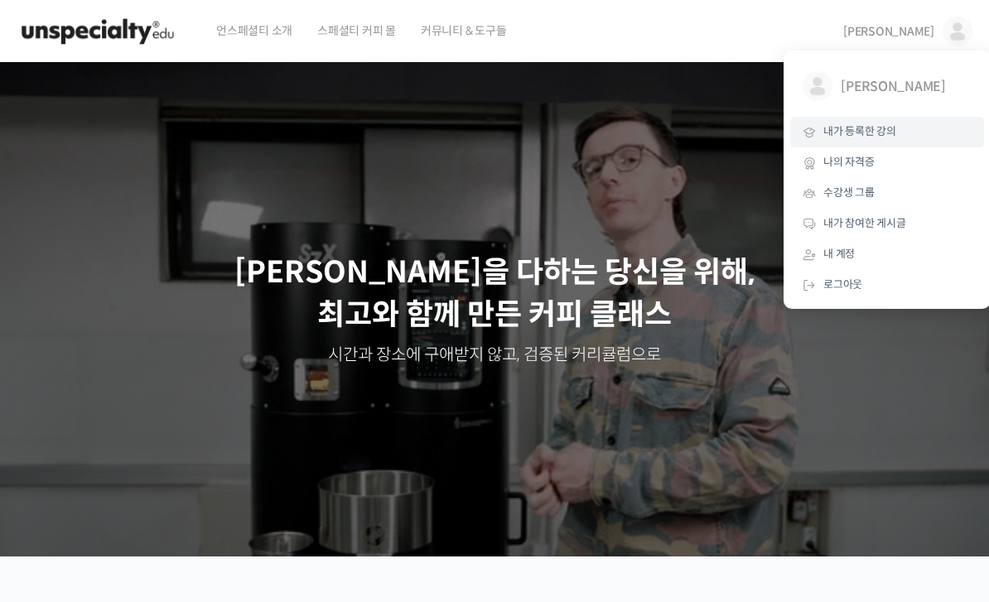
click at [887, 128] on span "내가 등록한 강의" at bounding box center [859, 131] width 73 height 14
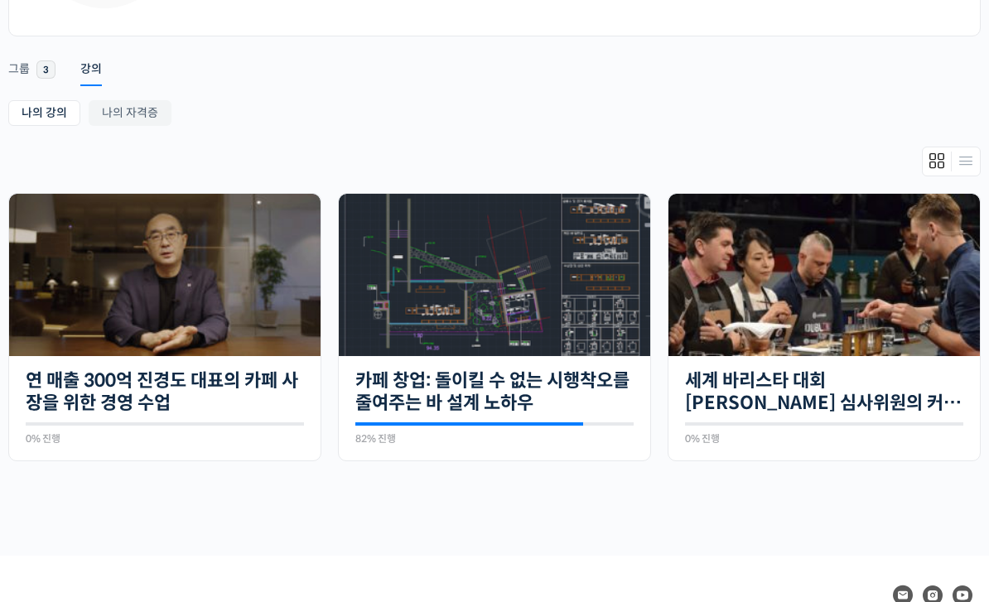
scroll to position [237, 0]
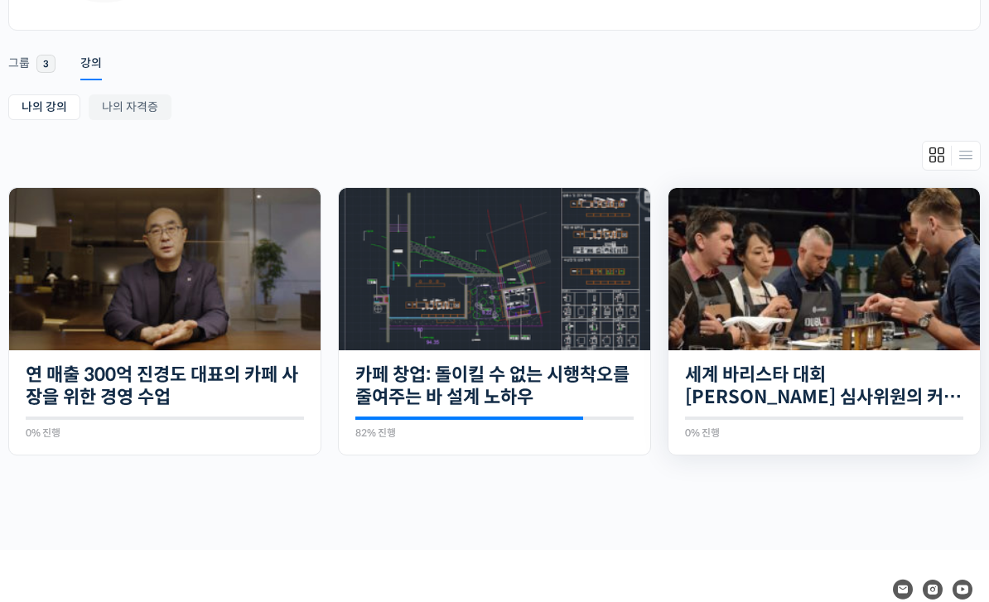
click at [870, 298] on img at bounding box center [823, 269] width 311 height 162
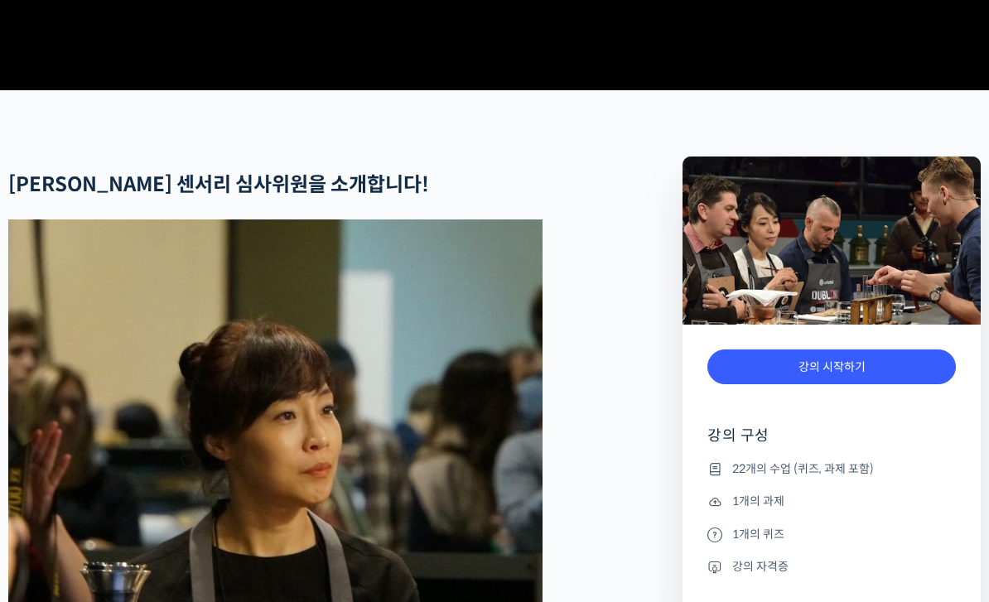
scroll to position [673, 0]
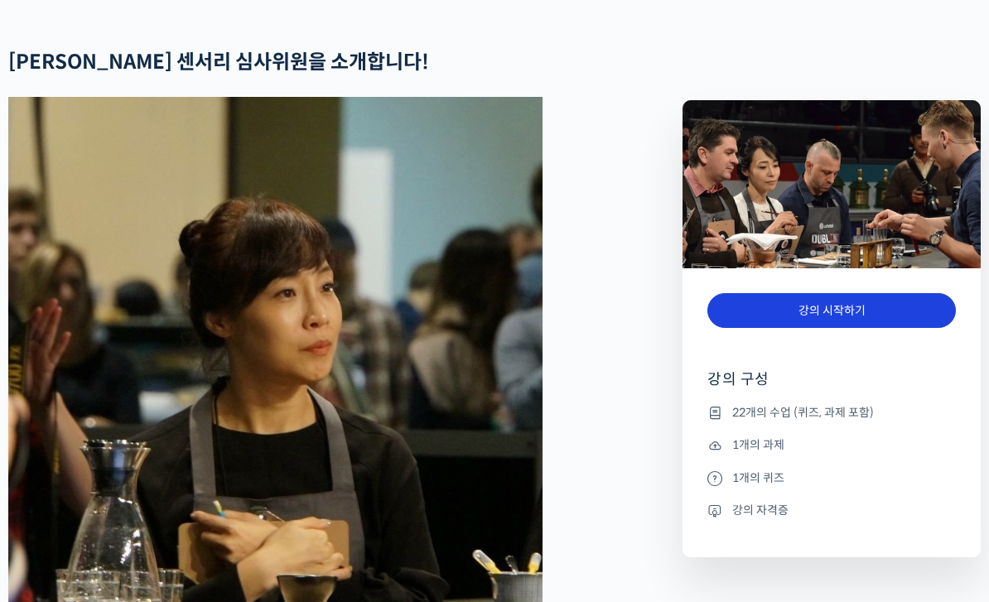
click at [883, 307] on link "강의 시작하기" at bounding box center [831, 311] width 248 height 36
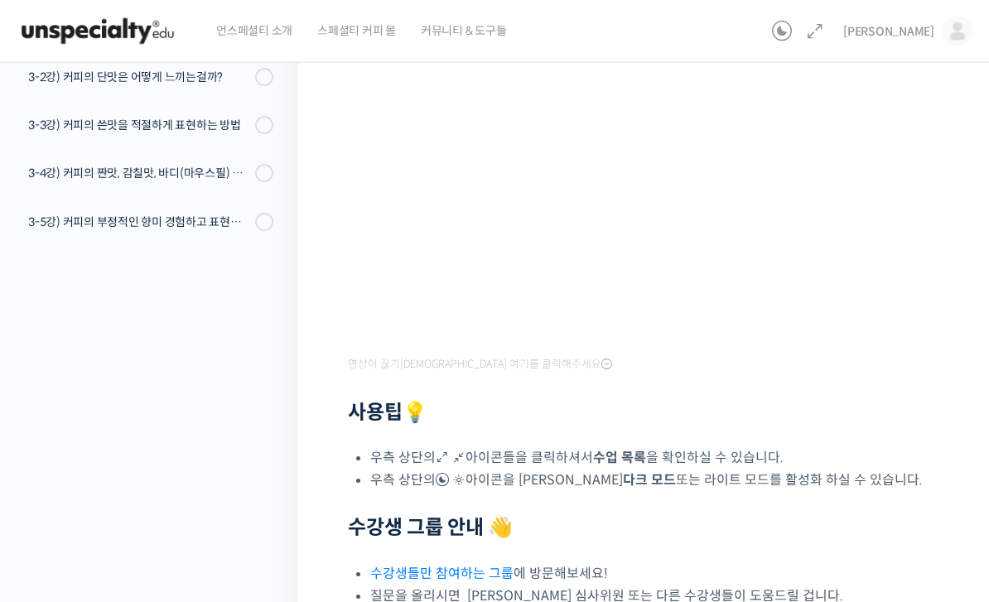
scroll to position [343, 0]
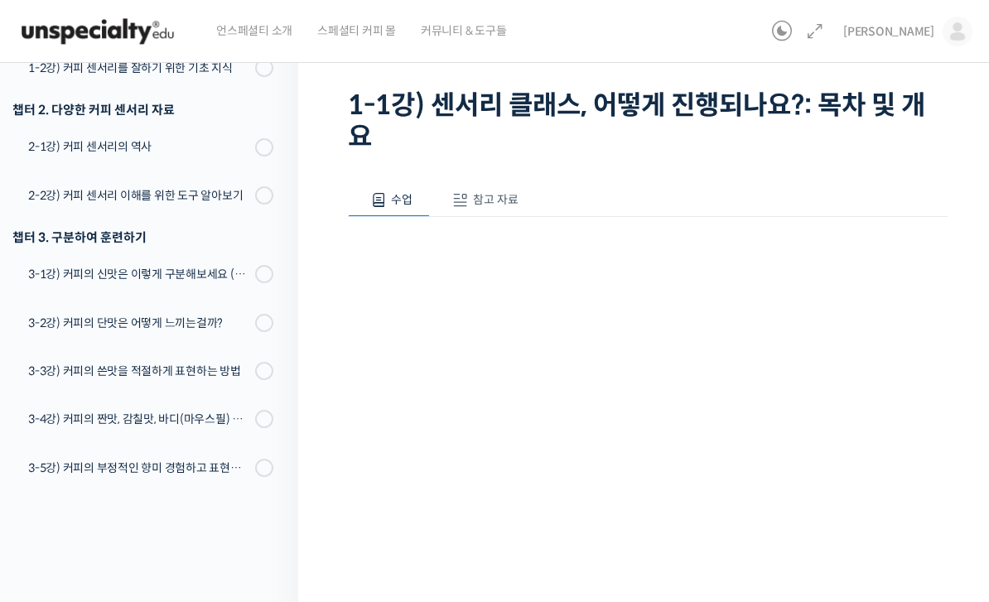
click at [484, 212] on button "참고 자료" at bounding box center [483, 200] width 106 height 35
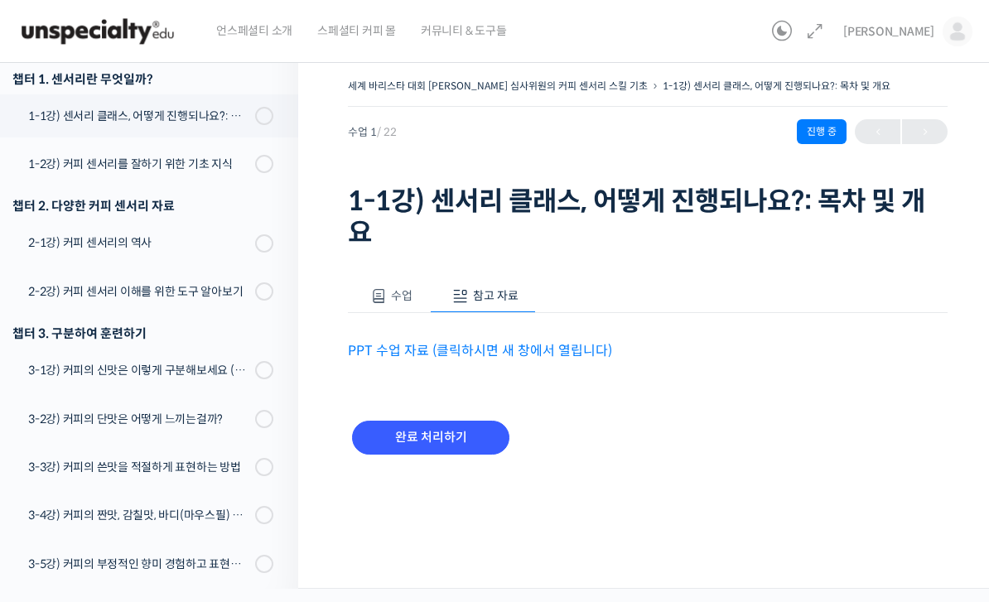
scroll to position [53, 0]
click at [403, 288] on span "수업" at bounding box center [402, 295] width 22 height 15
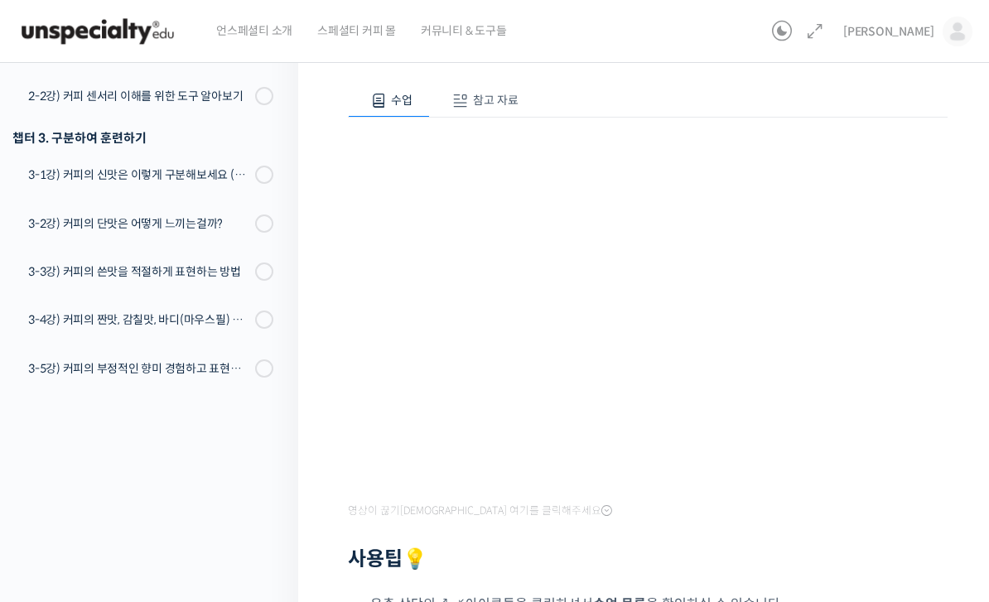
scroll to position [484, 0]
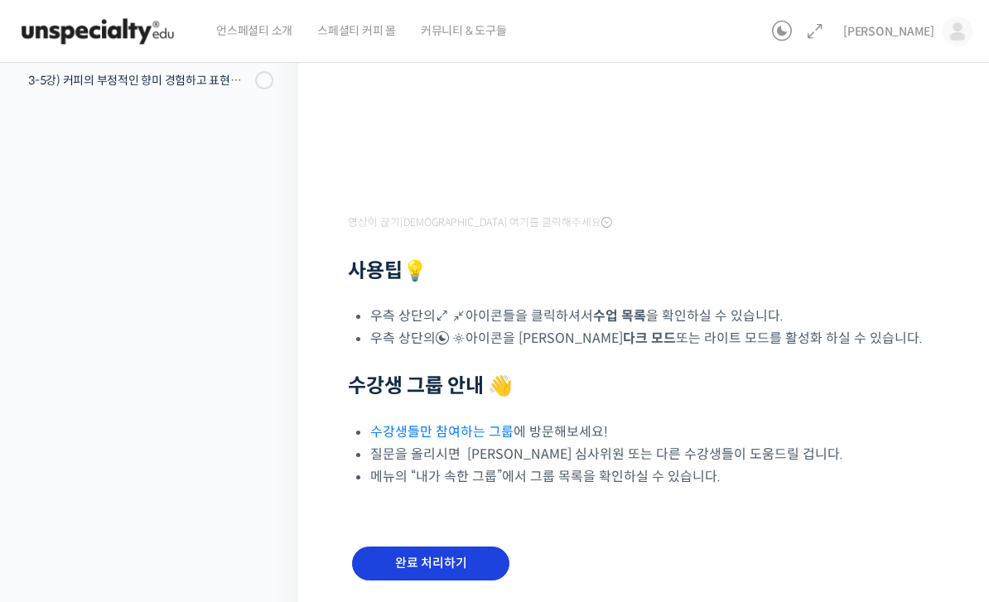
click at [460, 561] on input "완료 처리하기" at bounding box center [430, 564] width 157 height 34
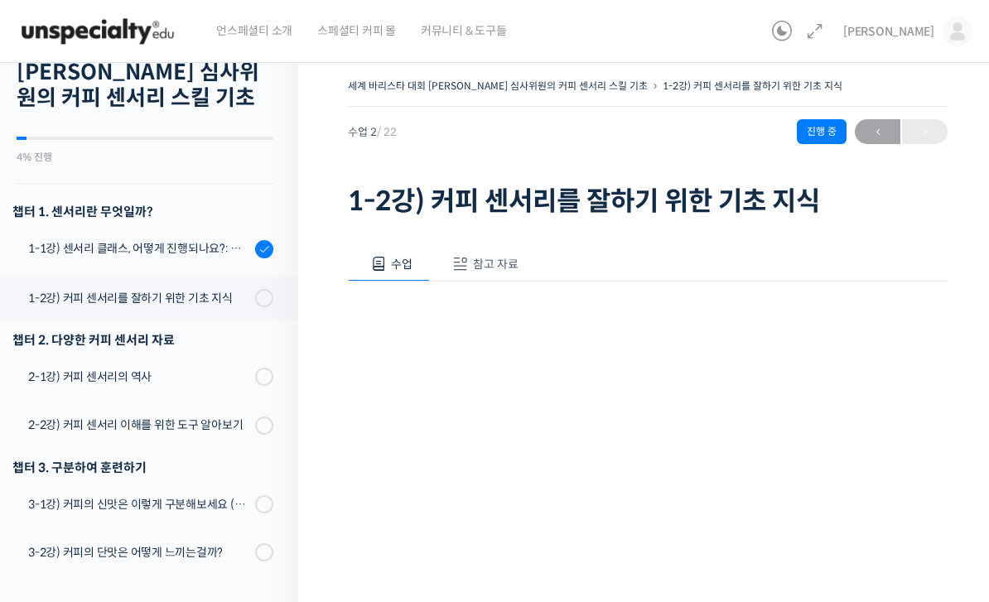
scroll to position [79, 0]
click at [182, 300] on div "1-2강) 커피 센서리를 잘하기 위한 기초 지식" at bounding box center [139, 297] width 222 height 18
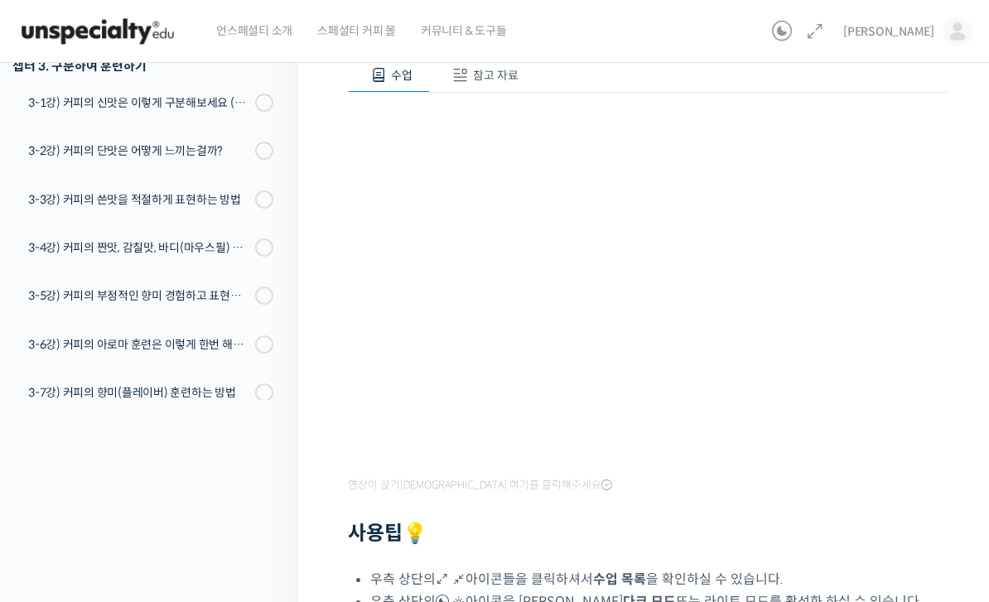
scroll to position [203, 0]
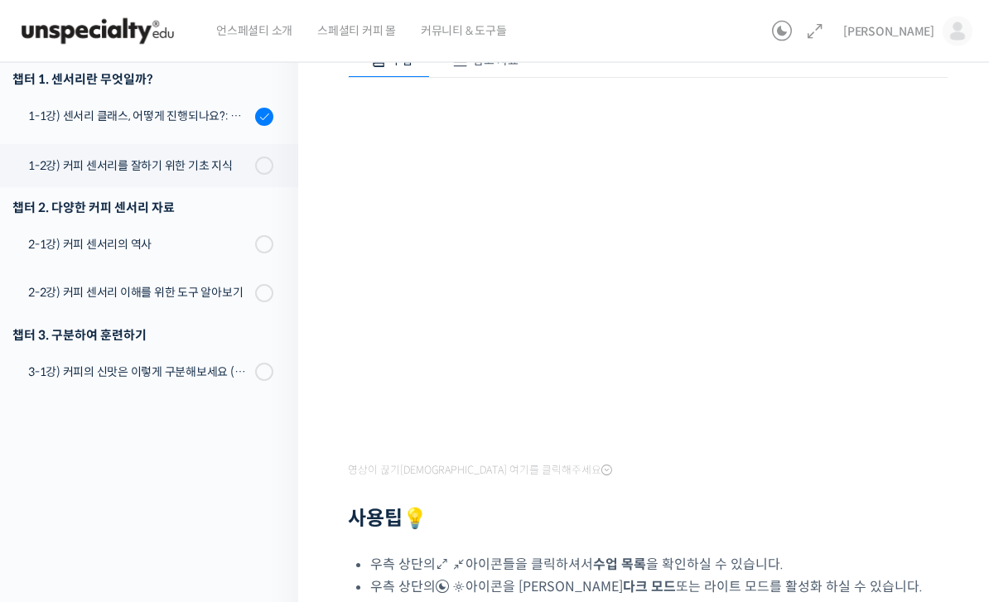
click at [192, 539] on div "강의로 돌아가기 세계 바리스타 대회 윤선희 심사위원의 커피 센서리 스킬 기초 4% 진행 최근 활동: 2025년 08월 15일 7:01 오후 챕…" at bounding box center [145, 377] width 306 height 1061
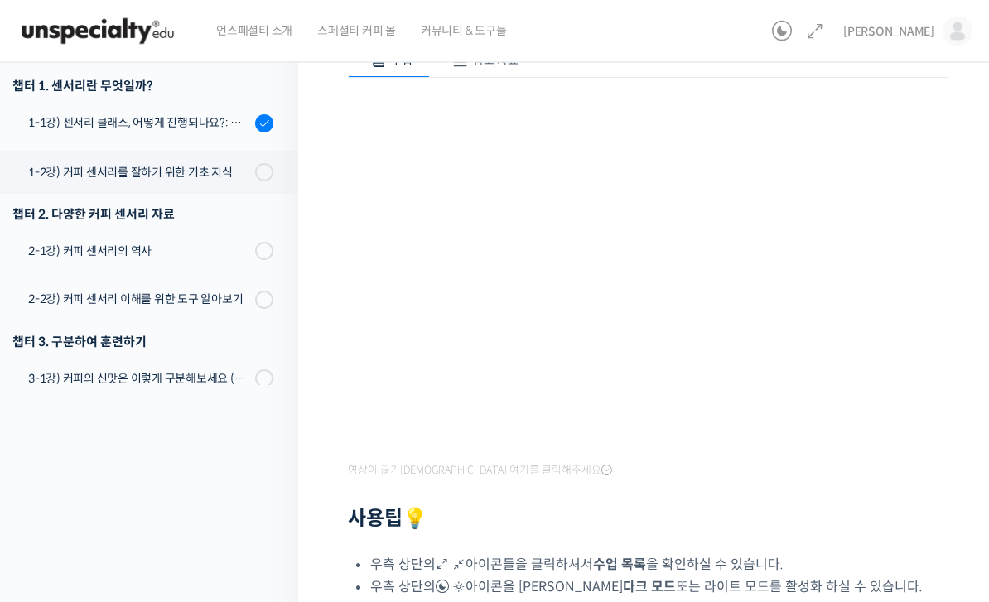
scroll to position [0, 0]
click at [167, 173] on div "1-2강) 커피 센서리를 잘하기 위한 기초 지식" at bounding box center [139, 173] width 222 height 18
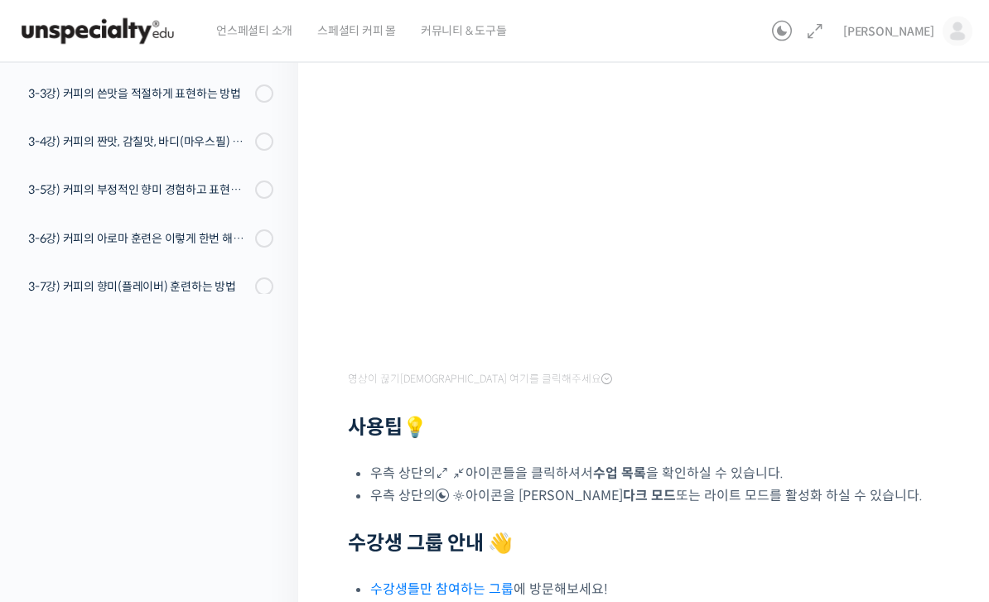
scroll to position [297, 0]
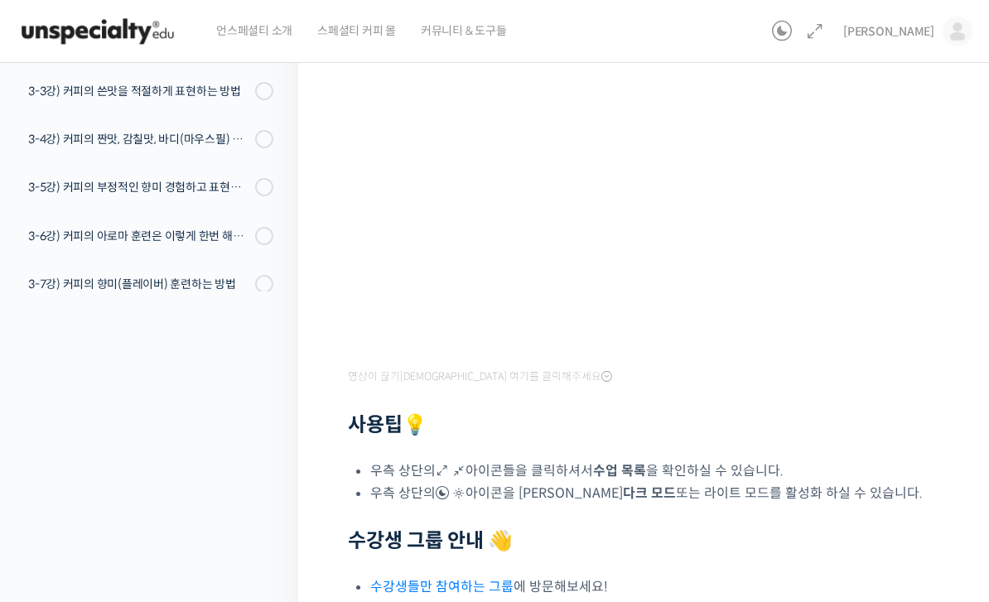
click at [89, 427] on div "강의로 돌아가기 세계 바리스타 대회 [PERSON_NAME] 심사위원의 커피 센서리 스킬 기초 4% 진행 최근 활동: [DATE] 7:01 오…" at bounding box center [145, 282] width 306 height 1061
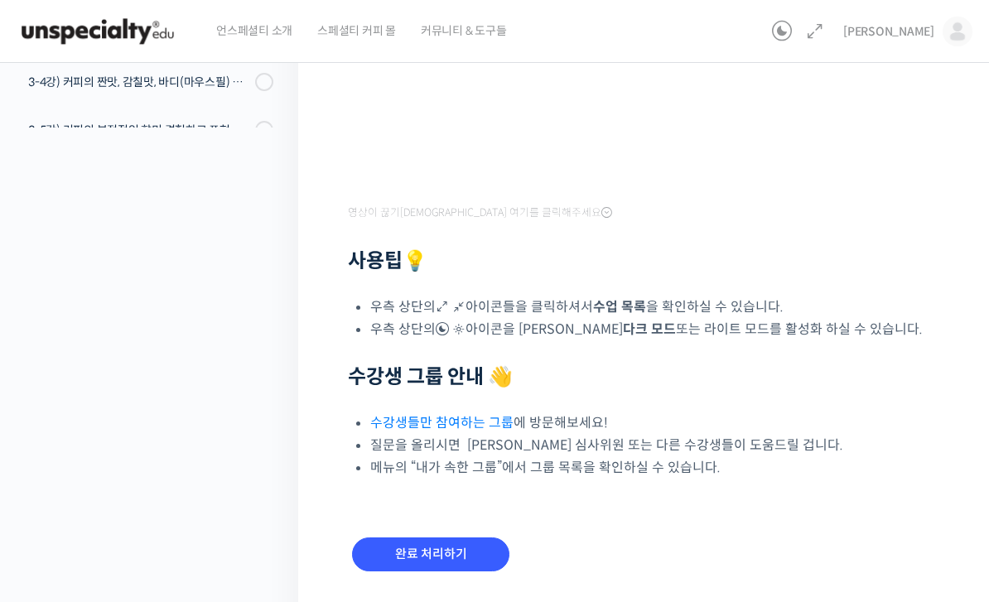
scroll to position [473, 0]
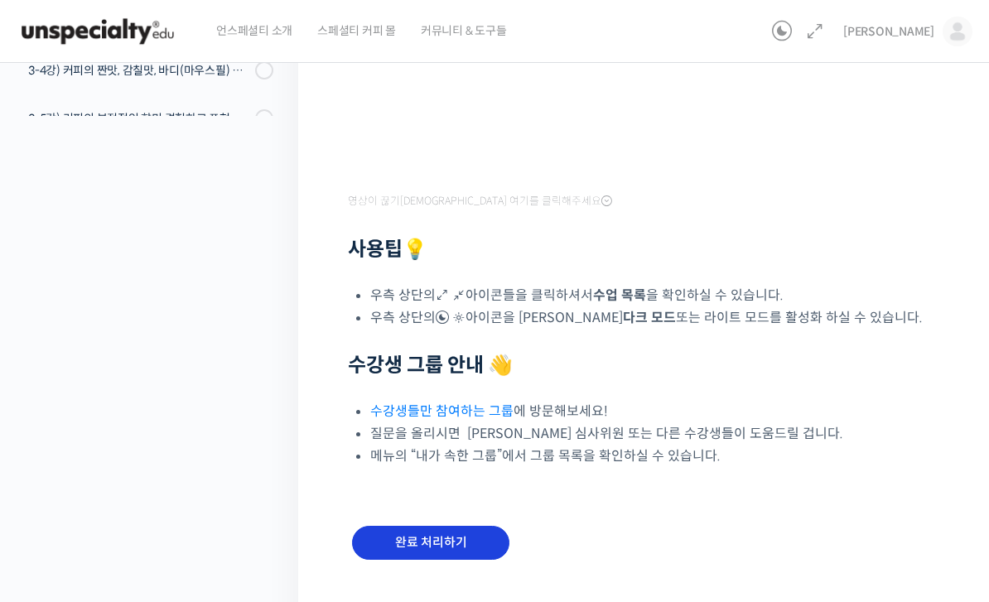
click at [430, 547] on input "완료 처리하기" at bounding box center [430, 543] width 157 height 34
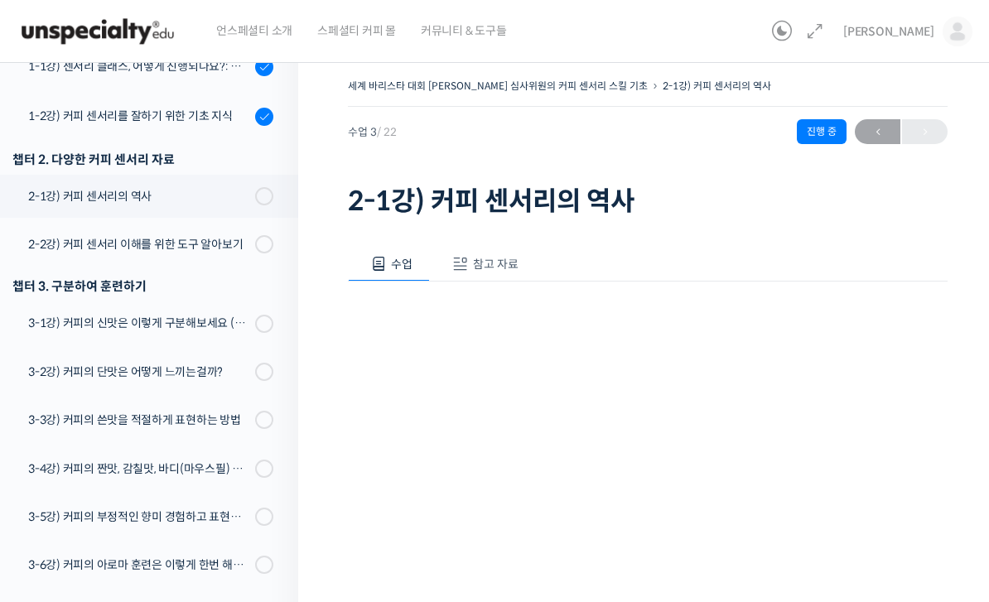
scroll to position [262, 0]
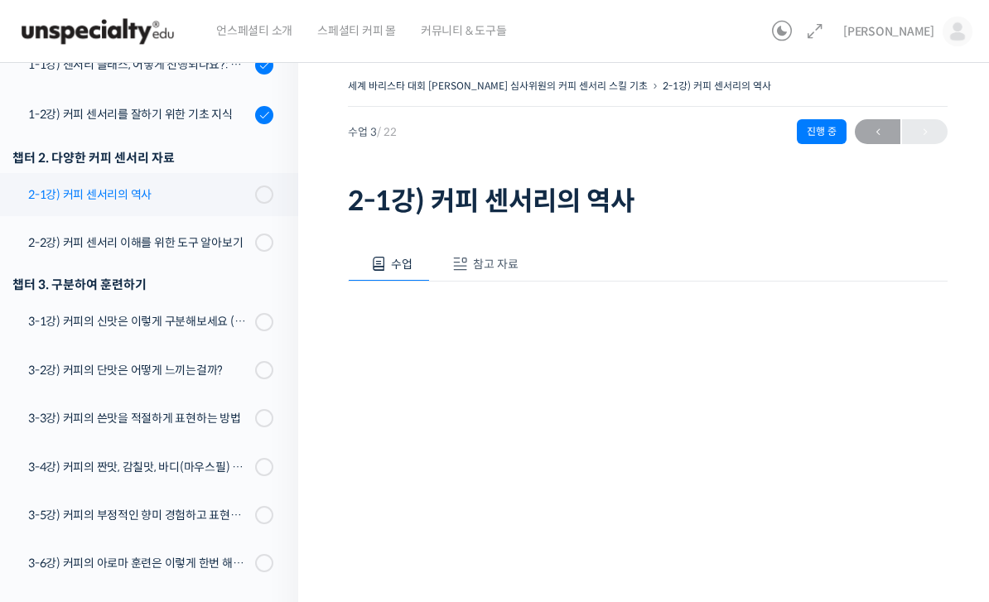
click at [60, 201] on div "2-1강) 커피 센서리의 역사" at bounding box center [139, 195] width 222 height 18
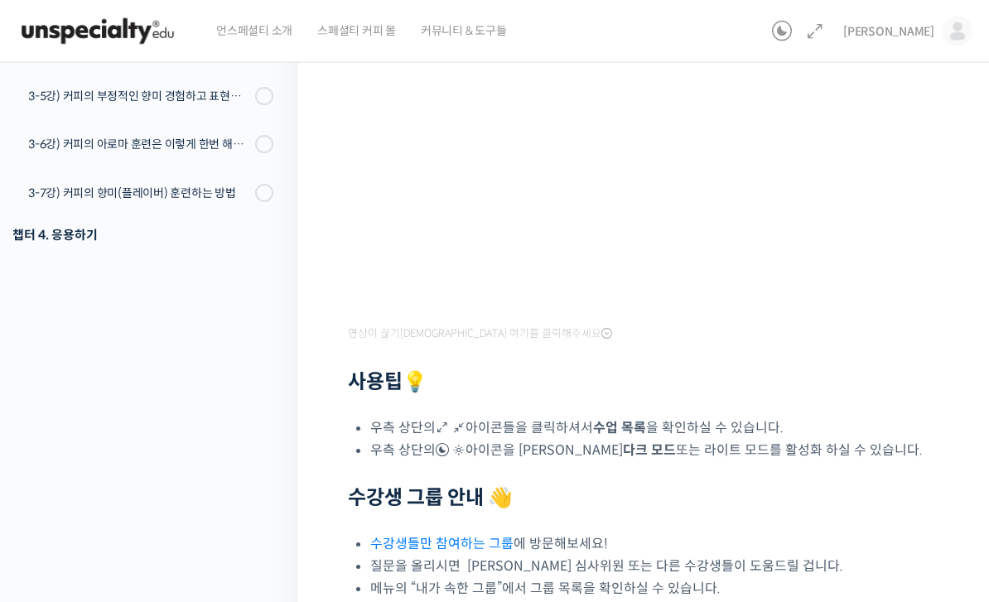
scroll to position [340, 0]
click at [908, 402] on div "영상이 끊기[DEMOGRAPHIC_DATA] 여기를 클릭해주세요 사용팁 💡 우측 상단의 아이콘들을 클릭하셔서 수업 목록 을 확인하실 수 있습니…" at bounding box center [648, 270] width 600 height 658
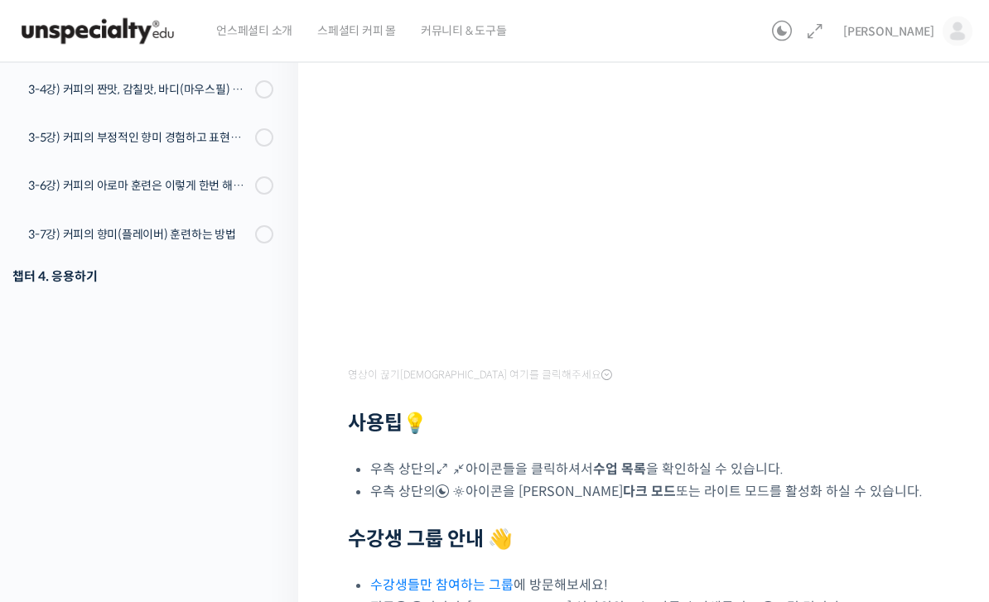
scroll to position [299, 0]
click at [923, 550] on div "영상이 끊기신다면 여기를 클릭해주세요 사용팁 💡 우측 상단의 아이콘들을 클릭하셔서 수업 목록 을 확인하실 수 있습니다. 우측 상단의 아이콘을 …" at bounding box center [648, 312] width 600 height 658
click at [907, 536] on h2 "수강생 그룹 안내 👋" at bounding box center [648, 540] width 600 height 24
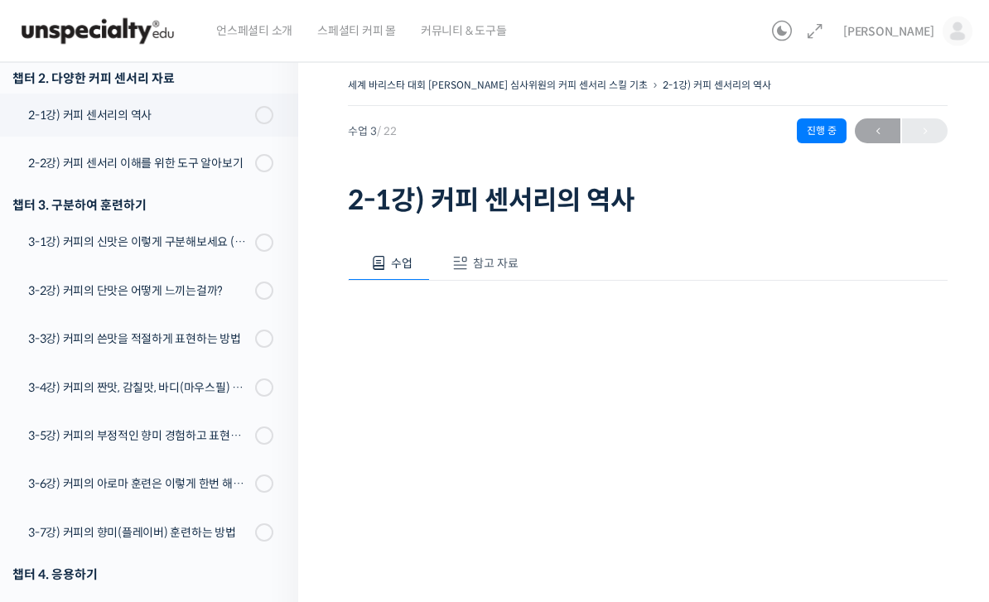
scroll to position [0, 0]
click at [123, 168] on div "2-2강) 커피 센서리 이해를 위한 도구 알아보기" at bounding box center [139, 164] width 222 height 18
